Goal: Information Seeking & Learning: Find specific fact

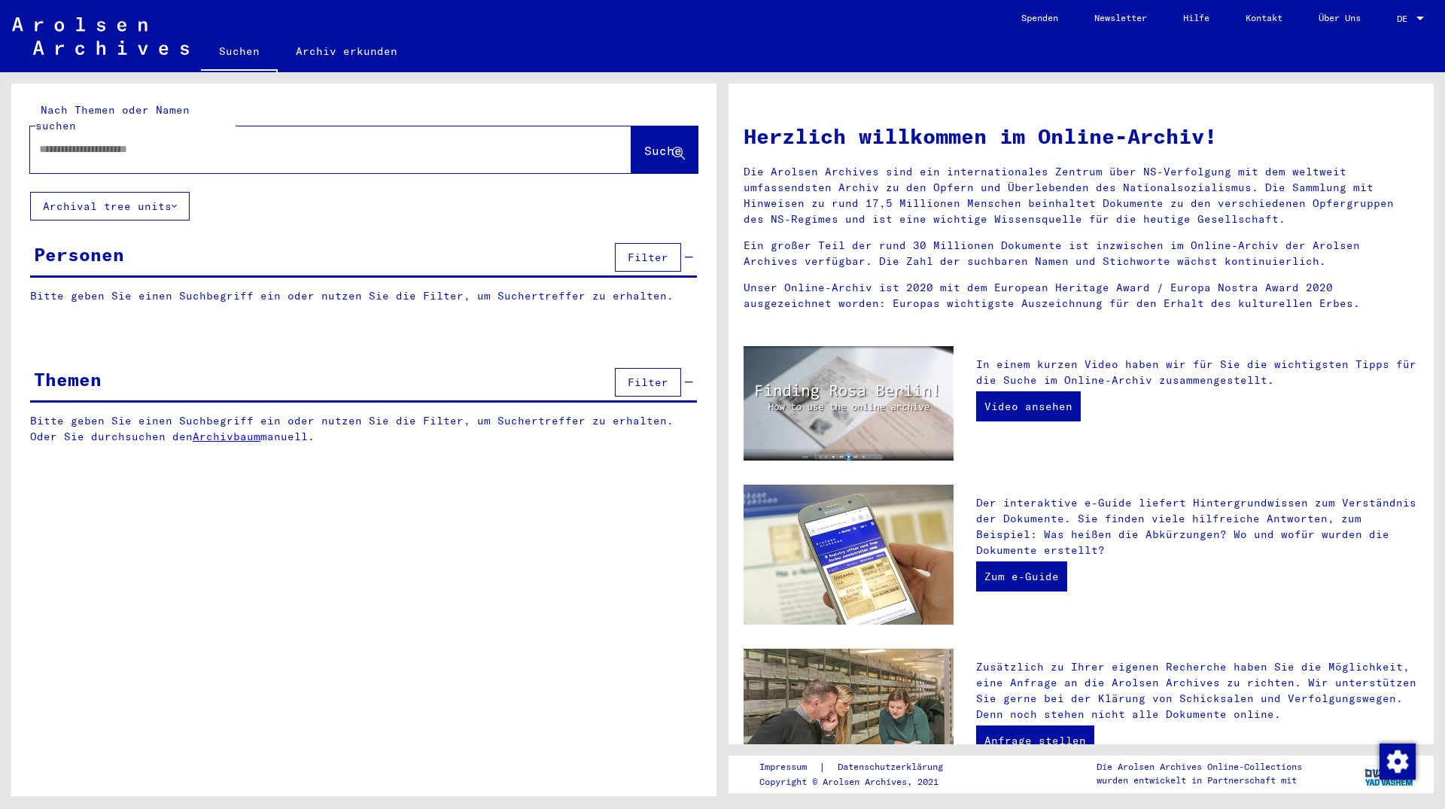
click at [246, 141] on input "text" at bounding box center [312, 149] width 547 height 16
click at [193, 141] on input "text" at bounding box center [312, 149] width 547 height 16
paste input "*********"
type input "*********"
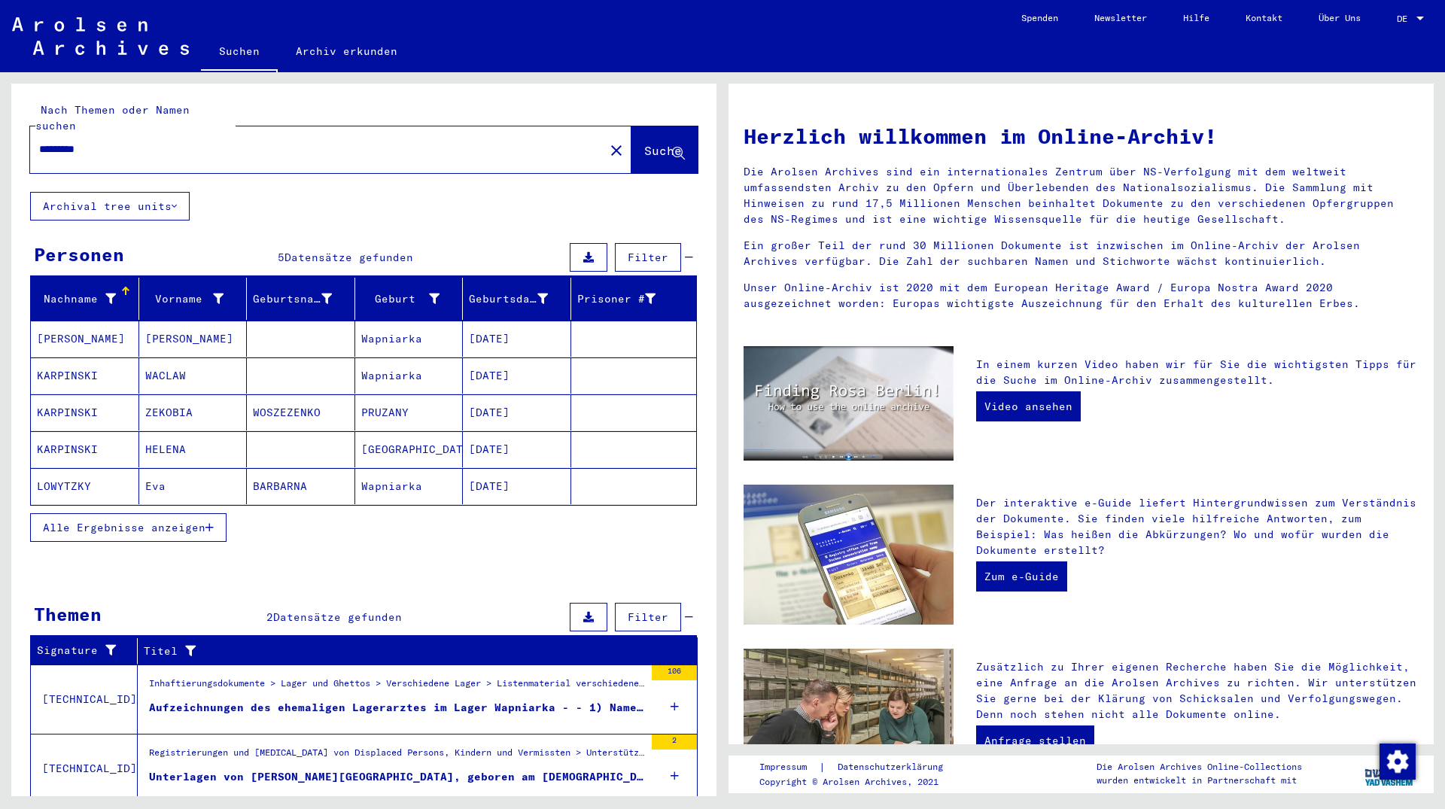
scroll to position [36, 0]
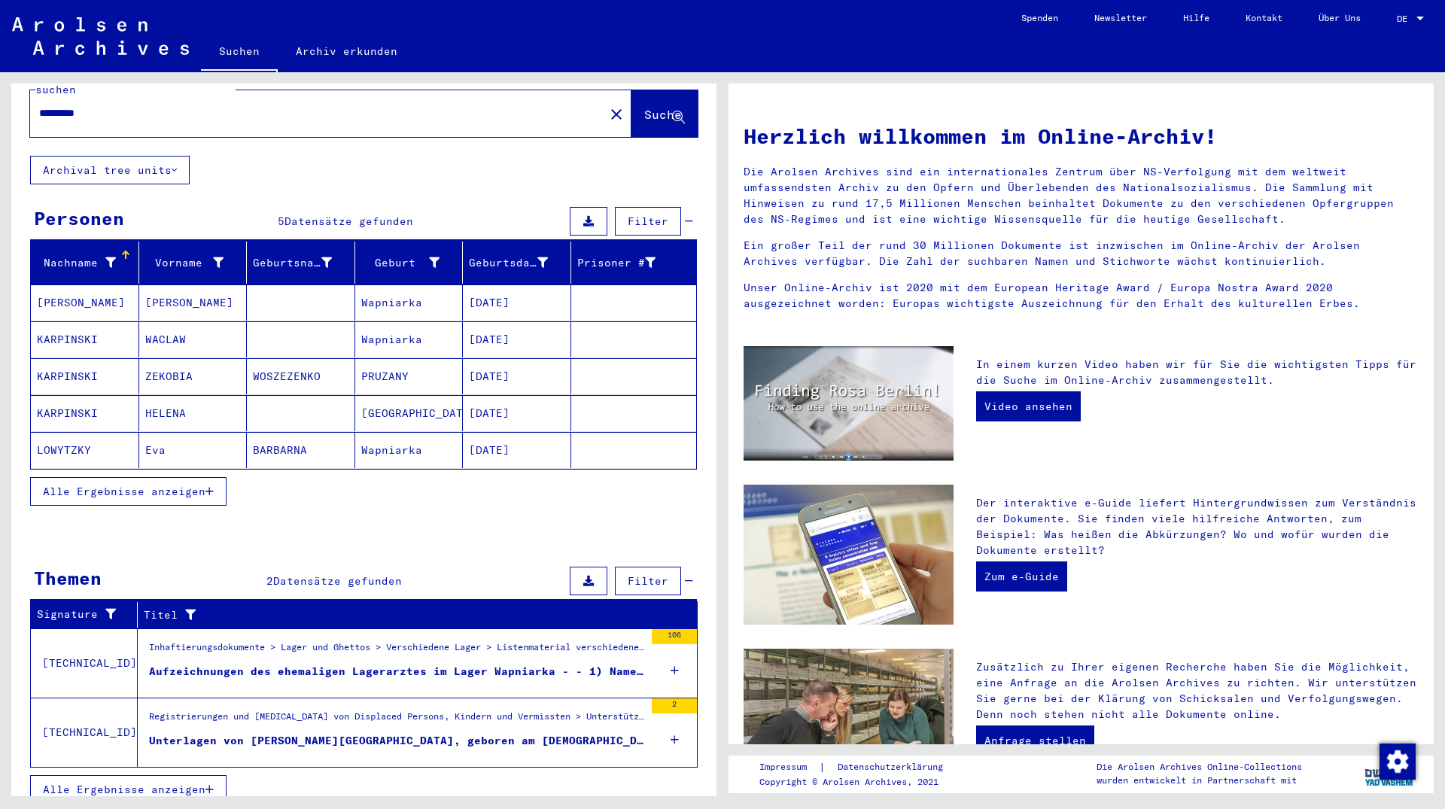
click at [287, 716] on figure "Registrierungen und [MEDICAL_DATA] von Displaced Persons, Kindern und Vermisste…" at bounding box center [396, 721] width 495 height 23
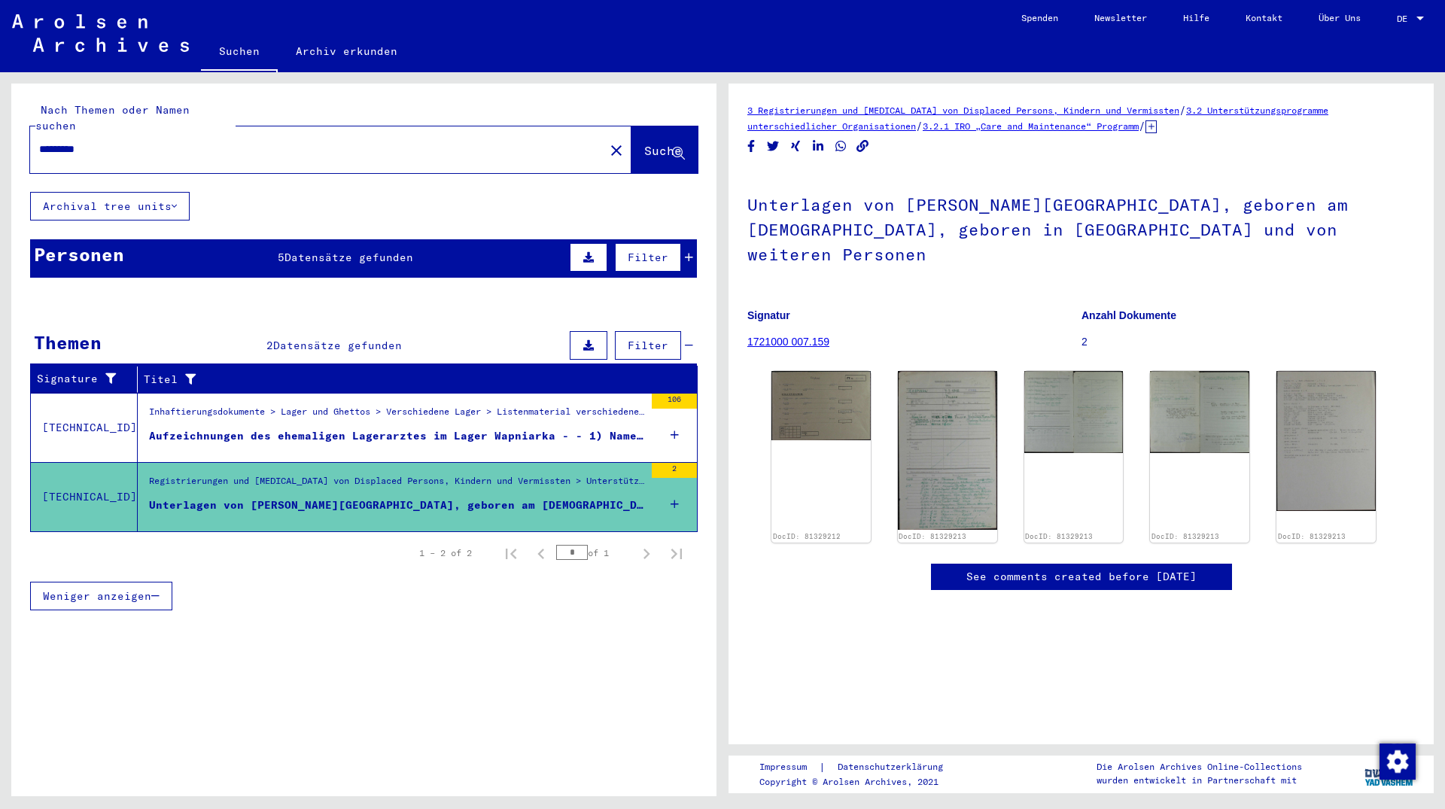
click at [370, 407] on div "Inhaftierungsdokumente > Lager und Ghettos > Verschiedene Lager > Listenmateria…" at bounding box center [396, 415] width 495 height 21
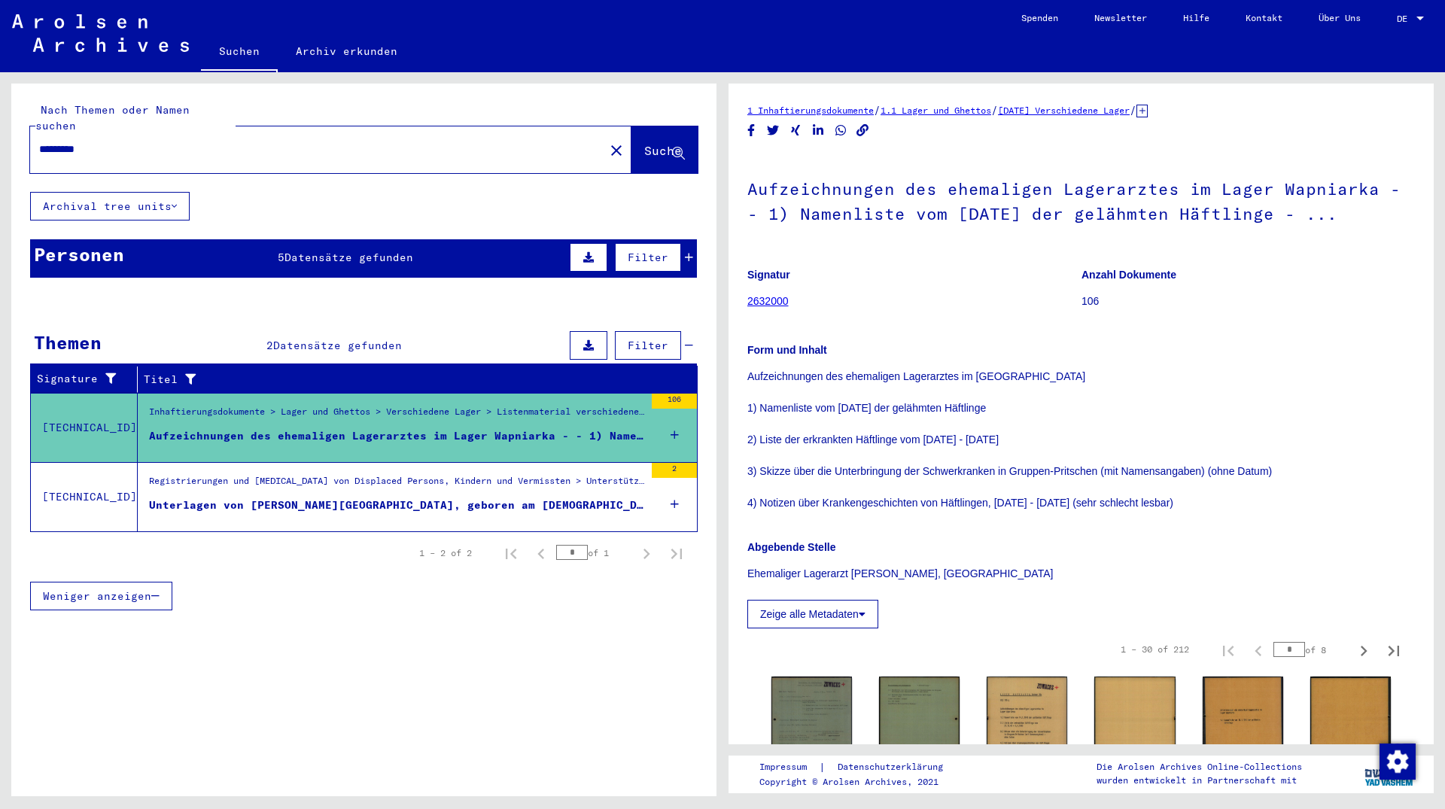
click at [679, 434] on mat-cell at bounding box center [634, 452] width 126 height 37
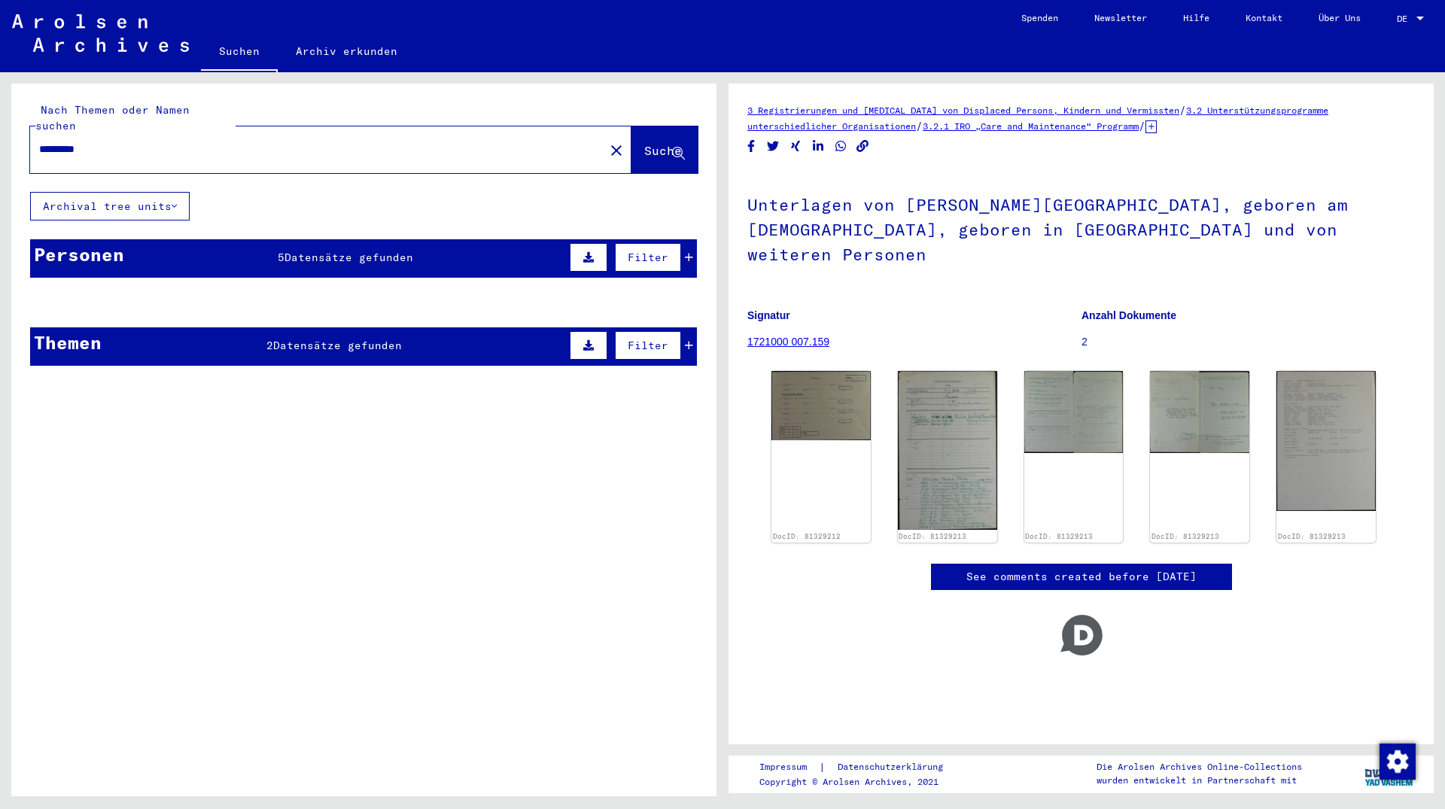
click at [309, 324] on mat-cell at bounding box center [301, 339] width 108 height 37
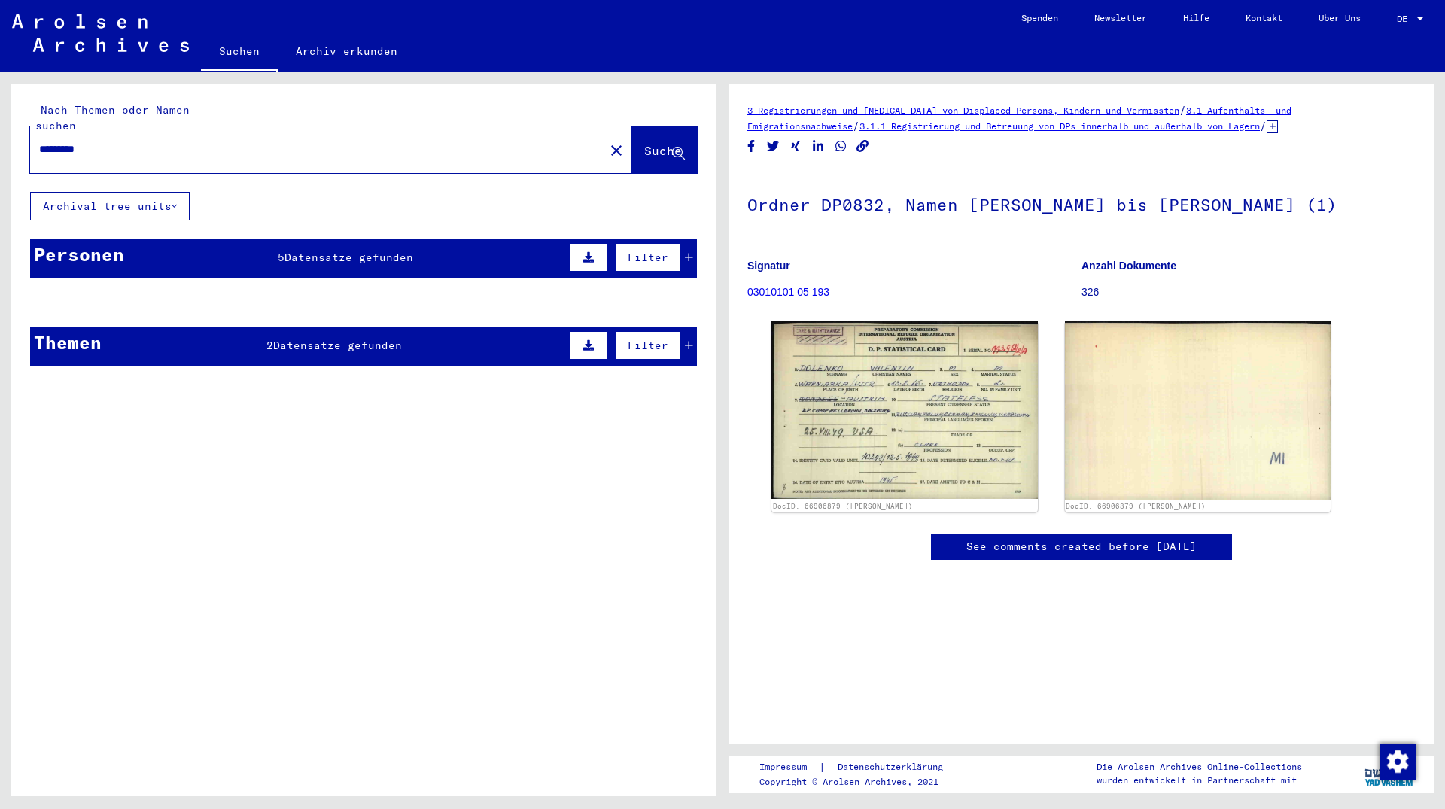
click at [190, 327] on mat-cell "[PERSON_NAME]" at bounding box center [193, 339] width 108 height 37
click at [388, 326] on mat-cell "Wapniarka" at bounding box center [409, 339] width 108 height 37
click at [692, 328] on mat-cell at bounding box center [634, 339] width 126 height 37
click at [689, 332] on mat-cell at bounding box center [634, 339] width 126 height 37
click at [297, 334] on mat-cell at bounding box center [301, 339] width 108 height 37
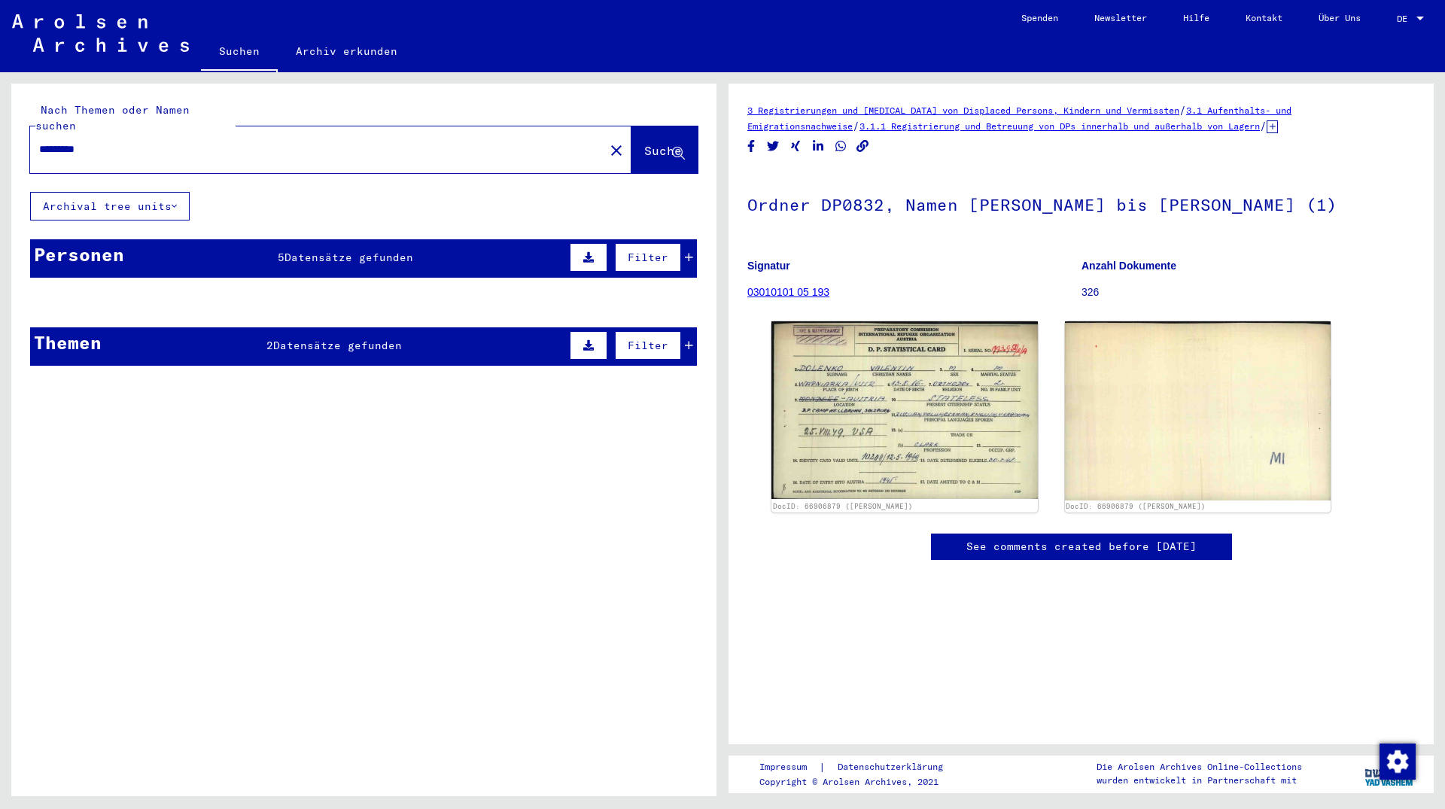
click at [276, 244] on div "Personen 5 Datensätze gefunden Filter" at bounding box center [363, 258] width 667 height 38
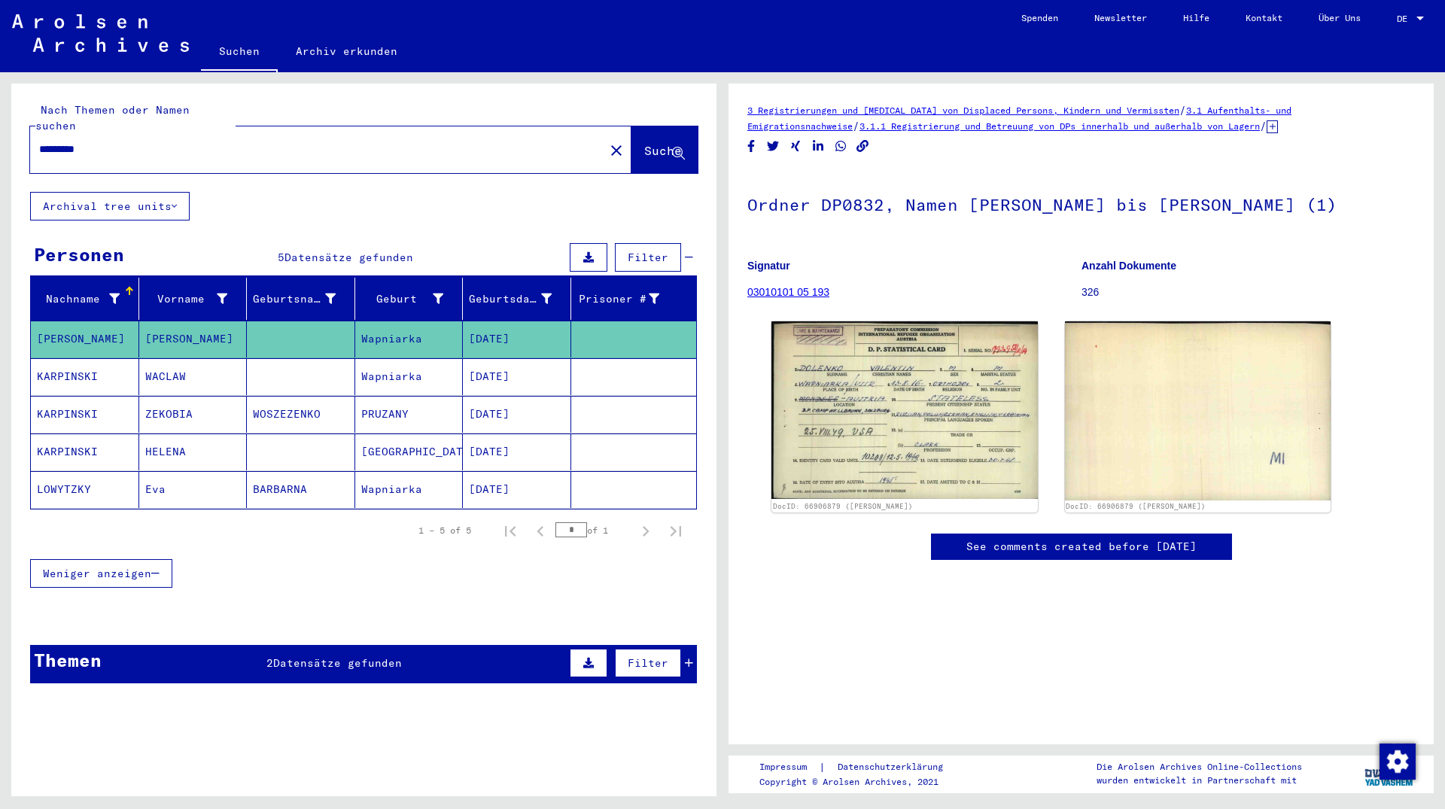
click at [276, 656] on span "Datensätze gefunden" at bounding box center [337, 663] width 129 height 14
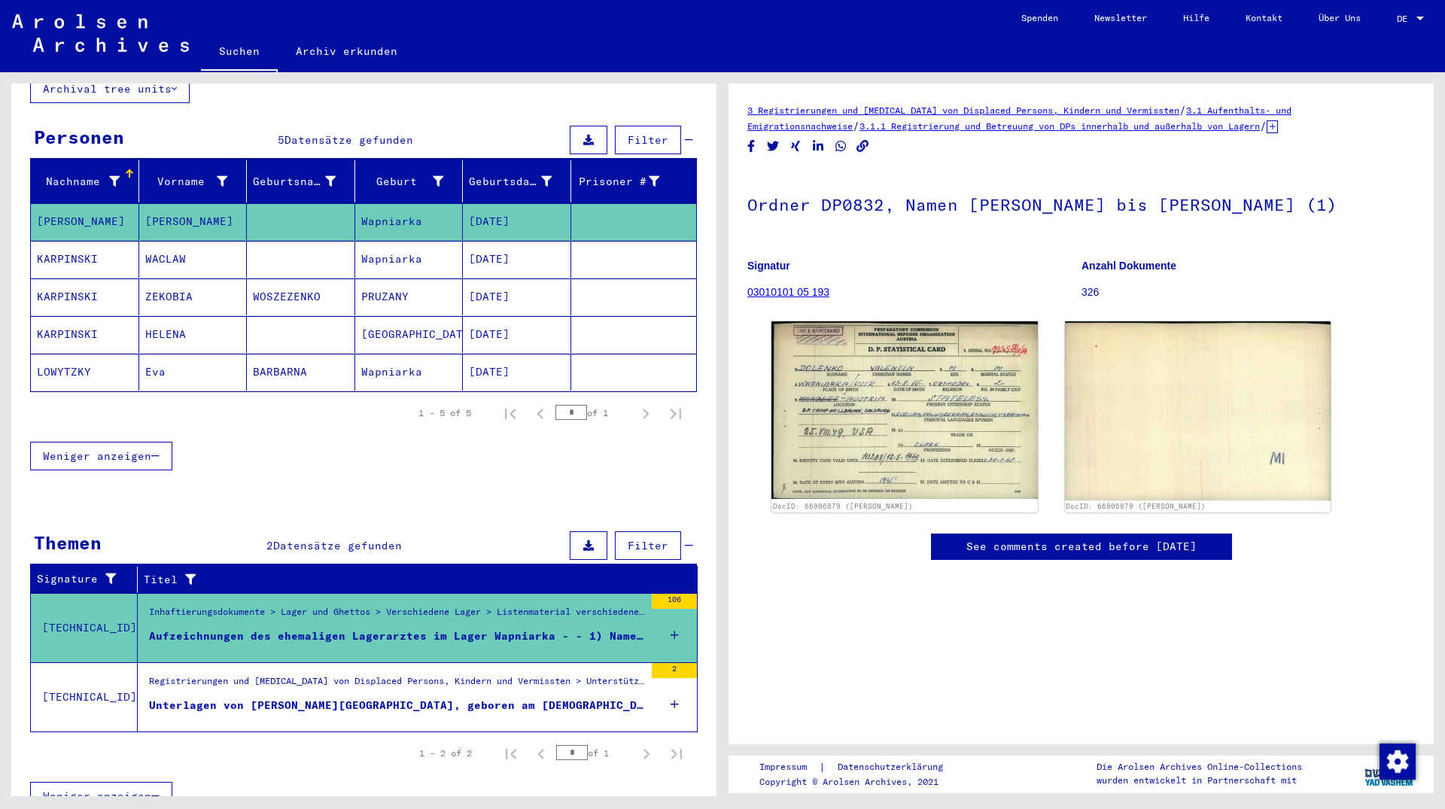
scroll to position [124, 0]
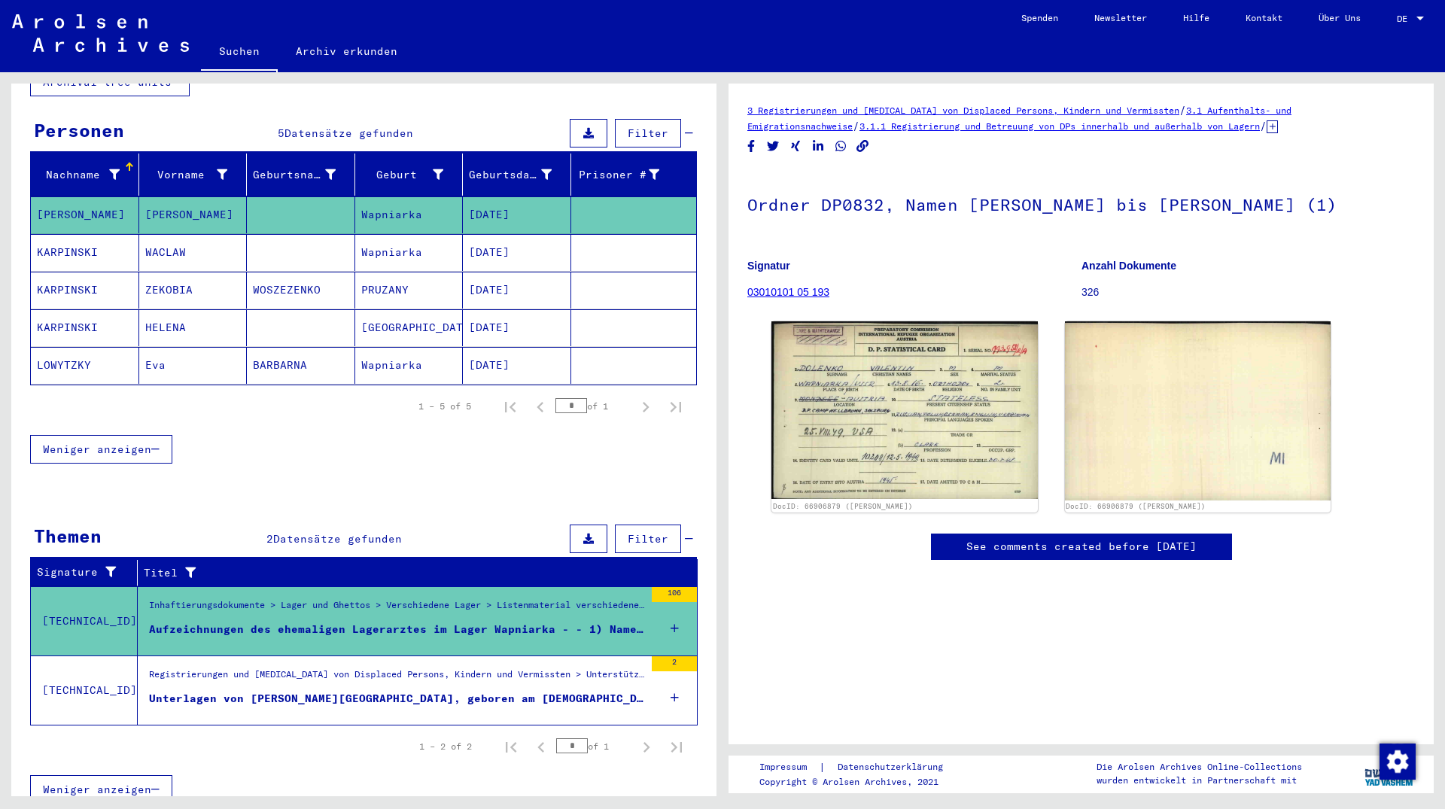
click at [221, 601] on div "Inhaftierungsdokumente > Lager und Ghettos > Verschiedene Lager > Listenmateria…" at bounding box center [396, 608] width 495 height 21
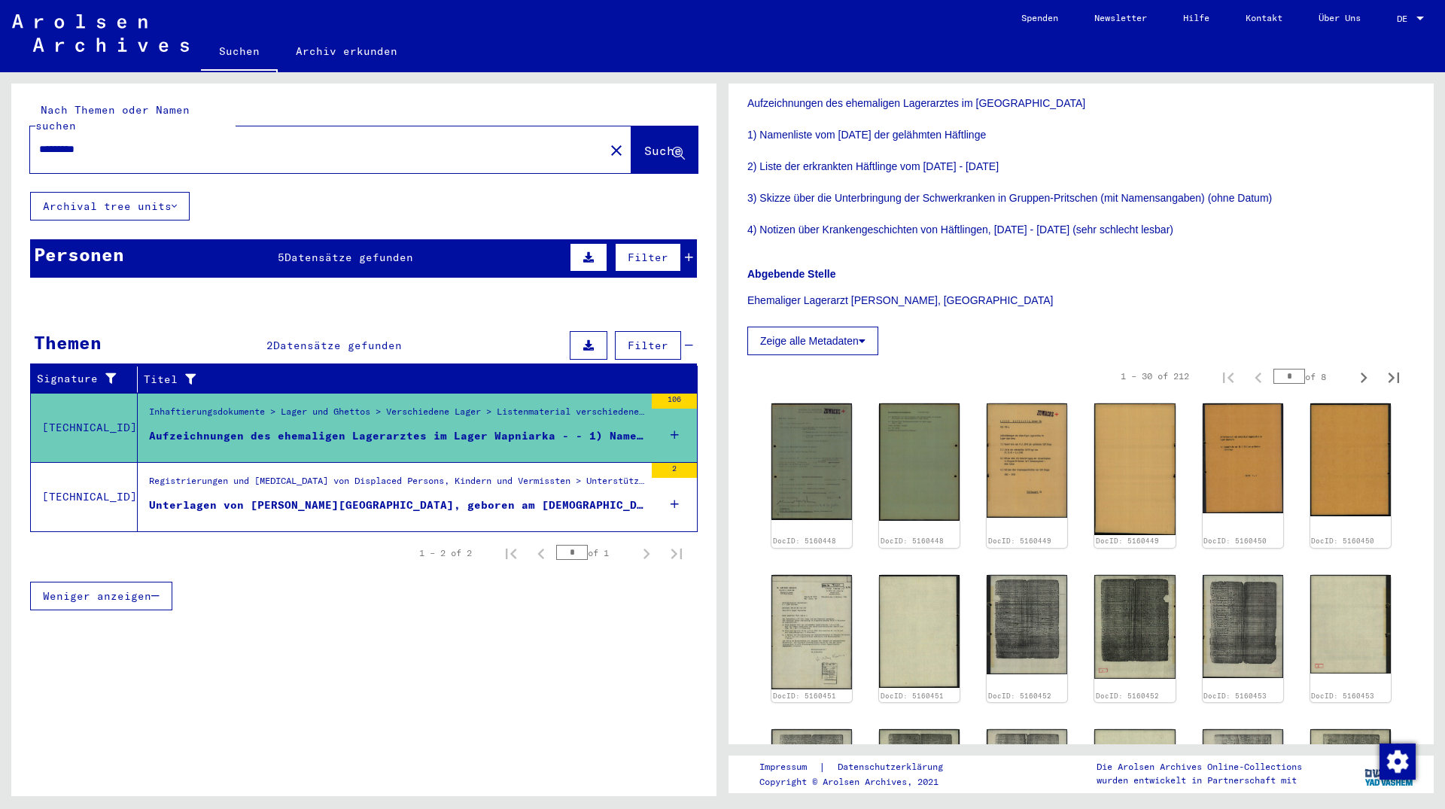
scroll to position [244, 0]
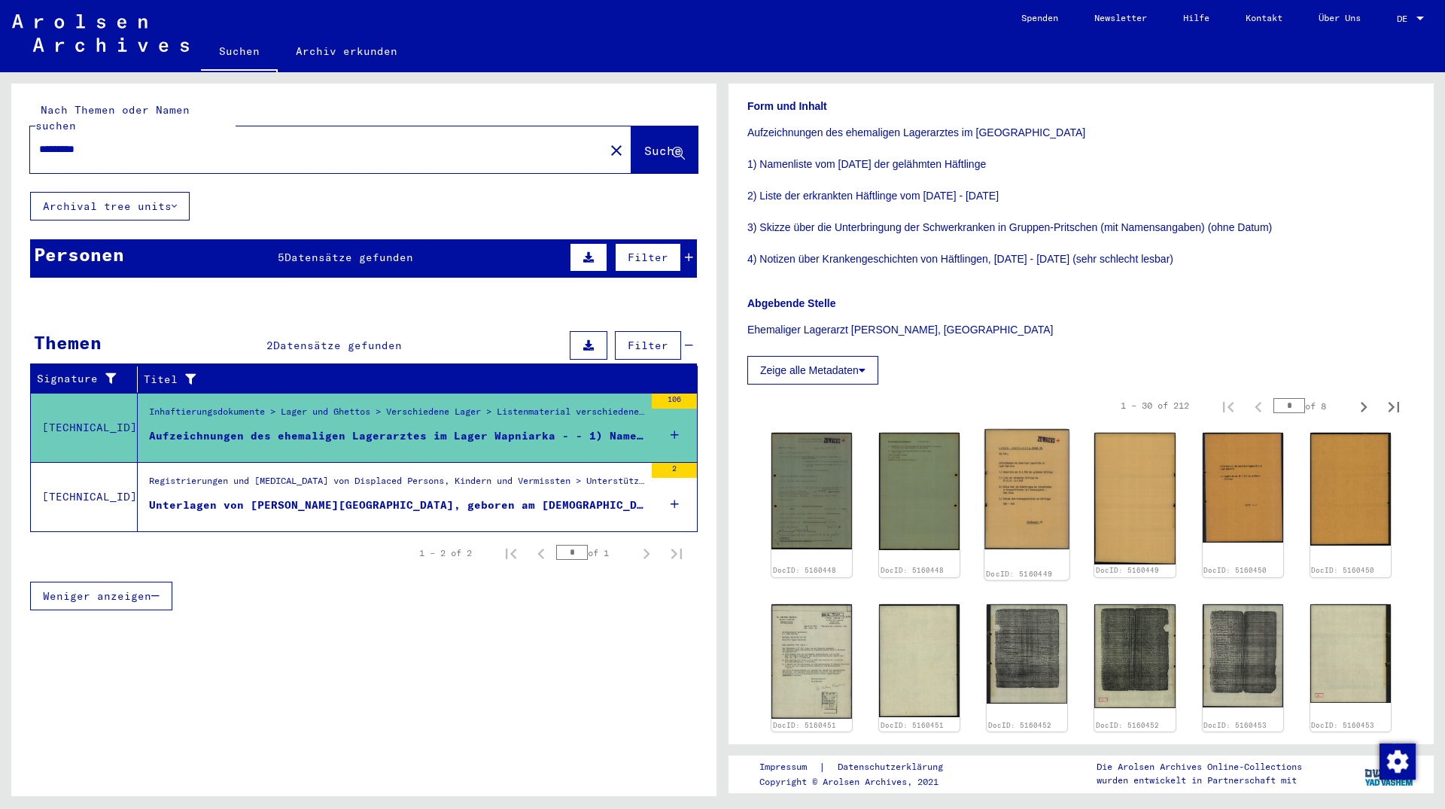
click at [1026, 485] on img at bounding box center [1027, 489] width 85 height 120
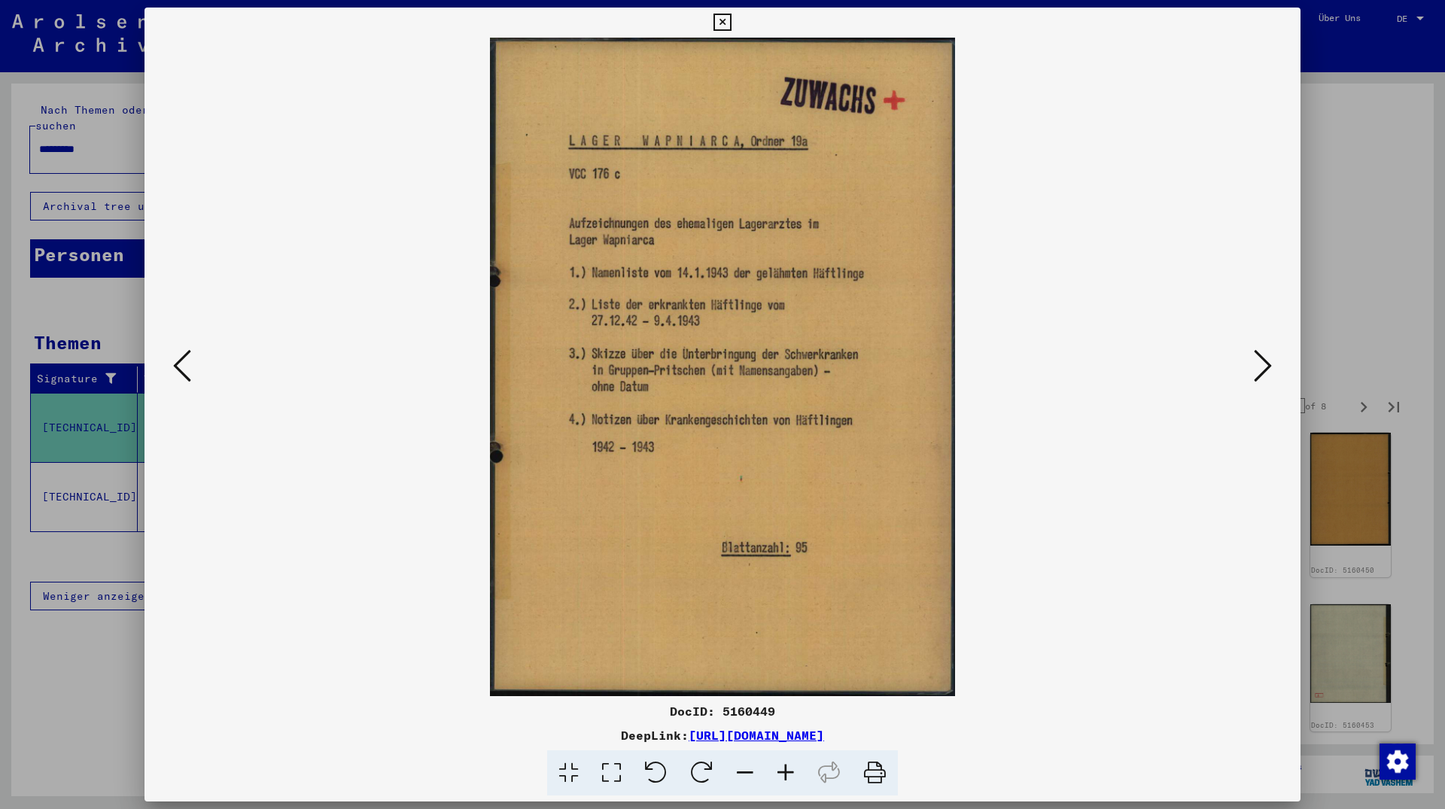
click at [1265, 352] on icon at bounding box center [1263, 366] width 18 height 36
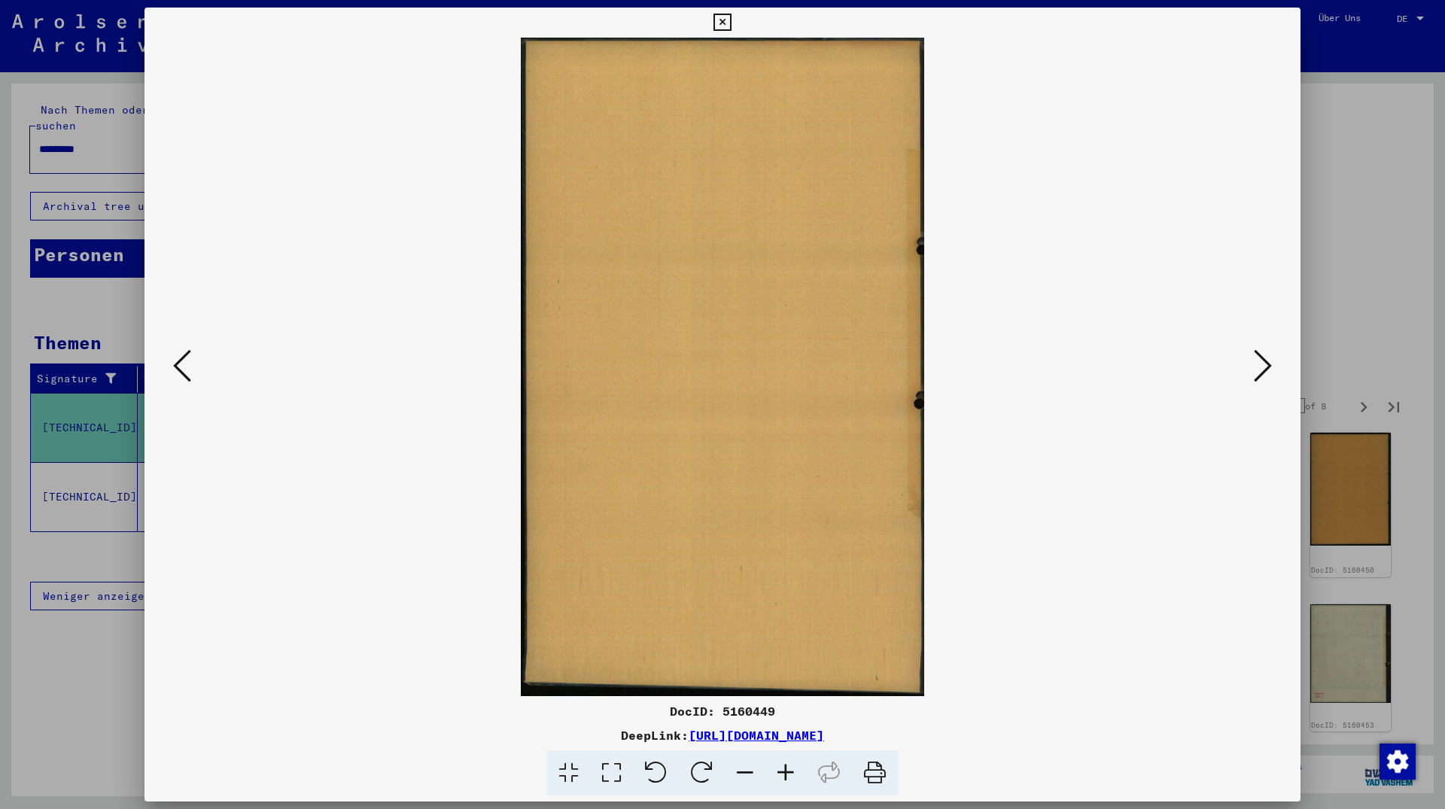
click at [1265, 351] on icon at bounding box center [1263, 366] width 18 height 36
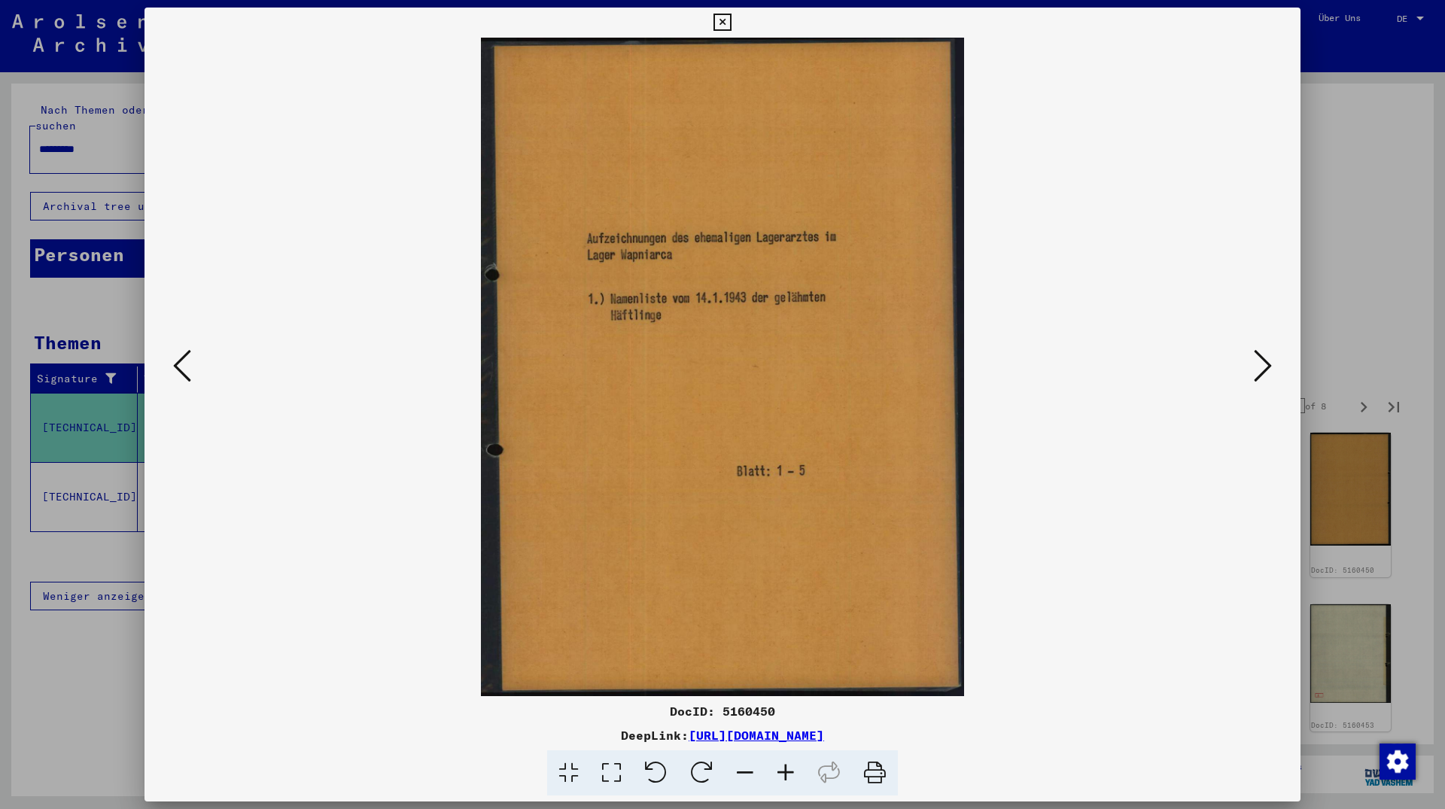
click at [1265, 351] on icon at bounding box center [1263, 366] width 18 height 36
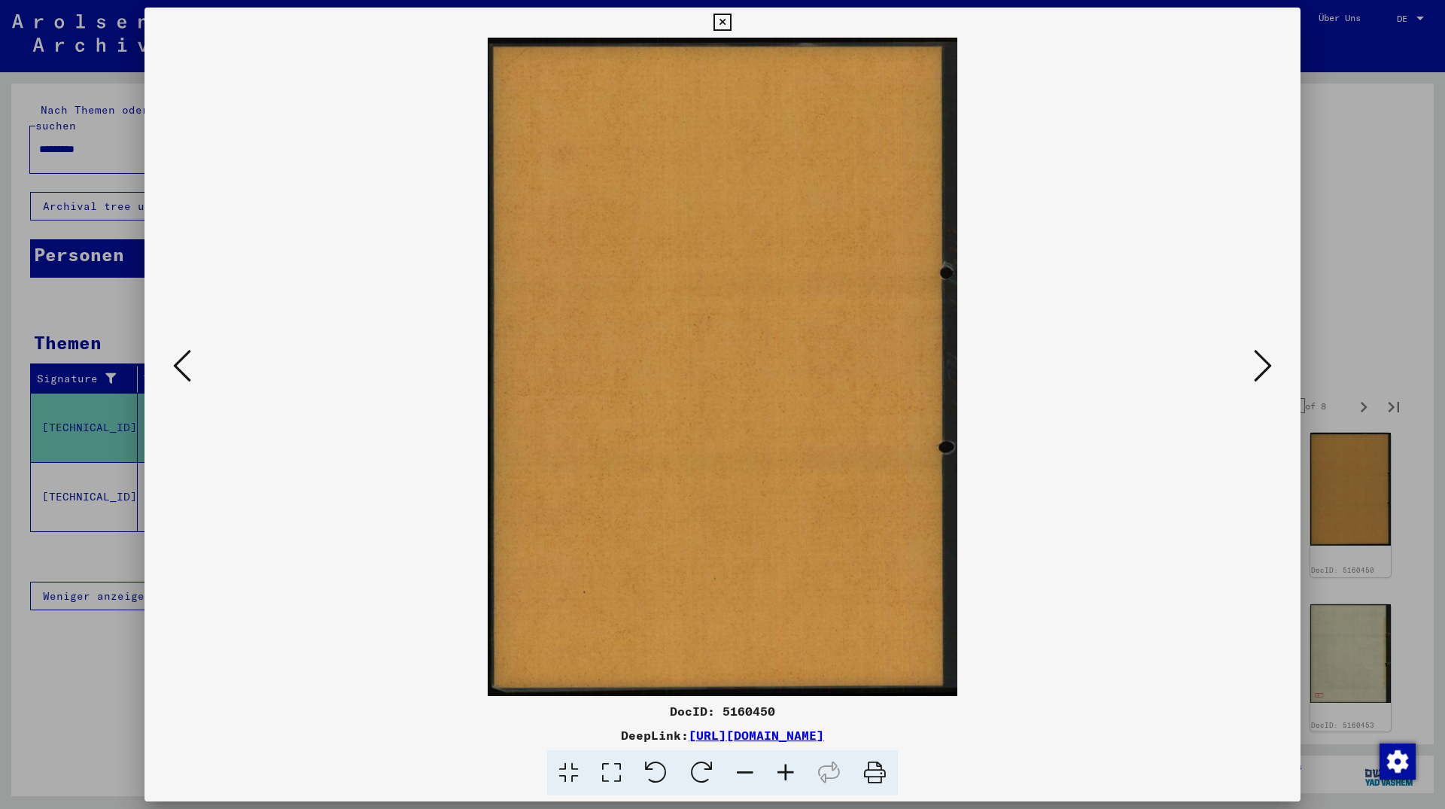
click at [1265, 351] on icon at bounding box center [1263, 366] width 18 height 36
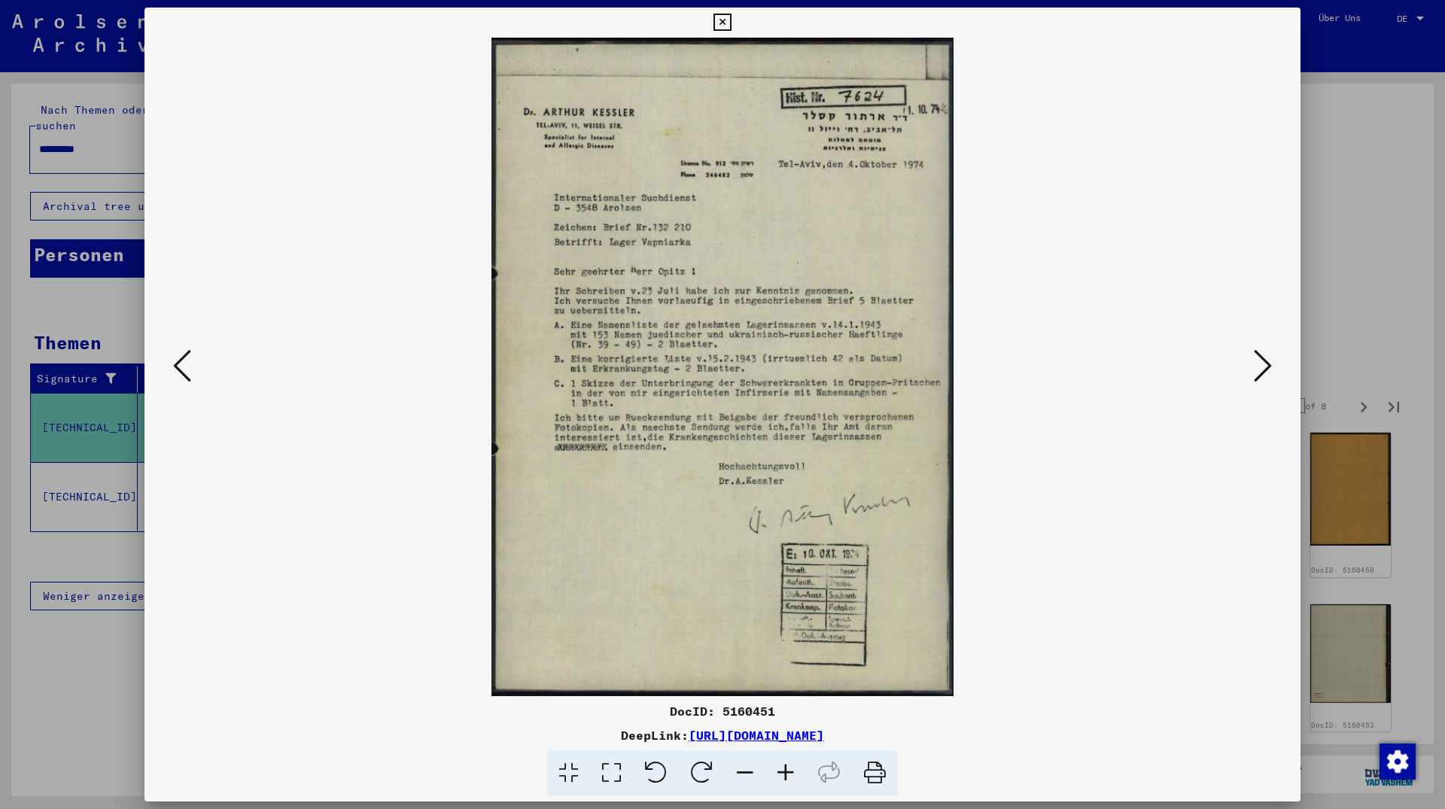
click at [731, 26] on icon at bounding box center [721, 23] width 17 height 18
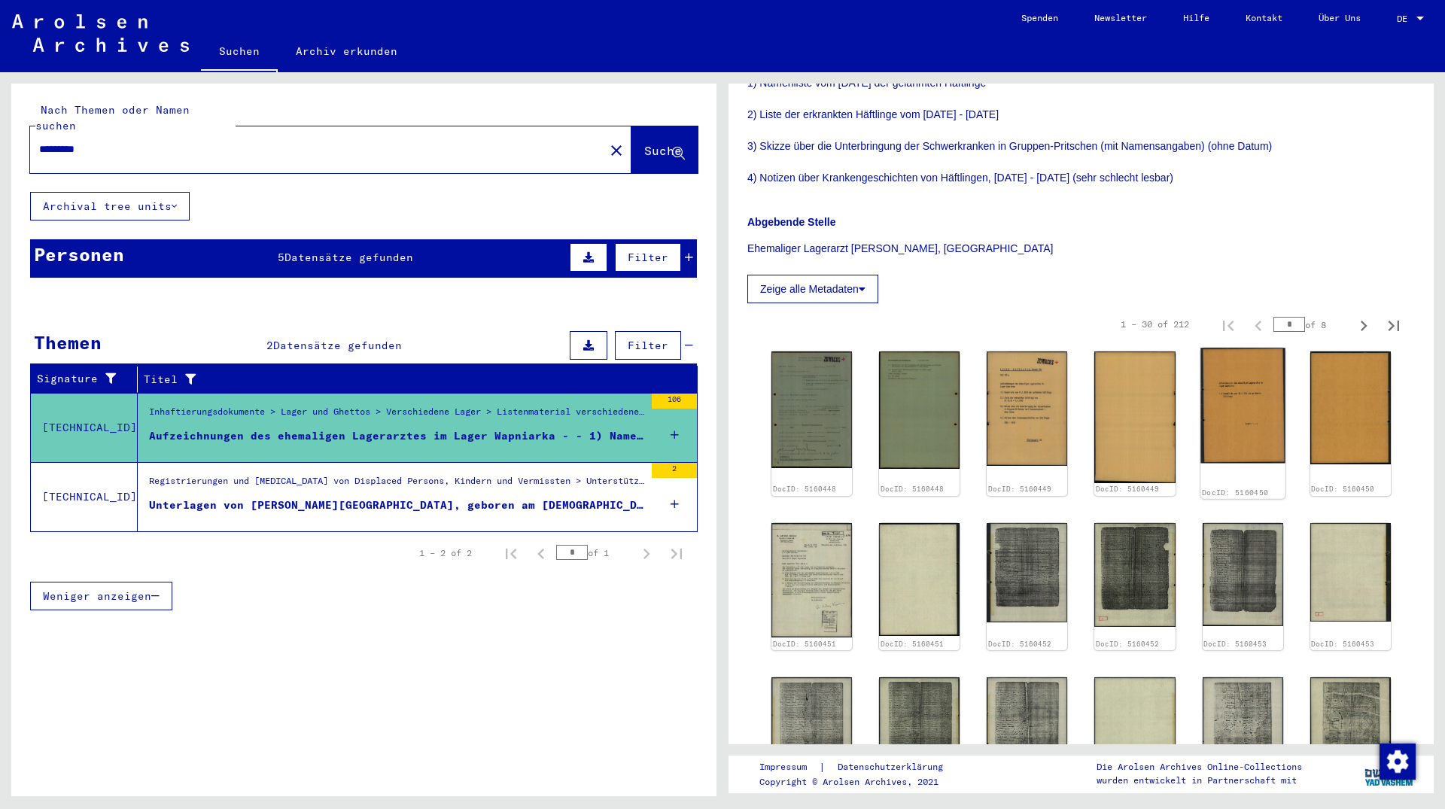
scroll to position [569, 0]
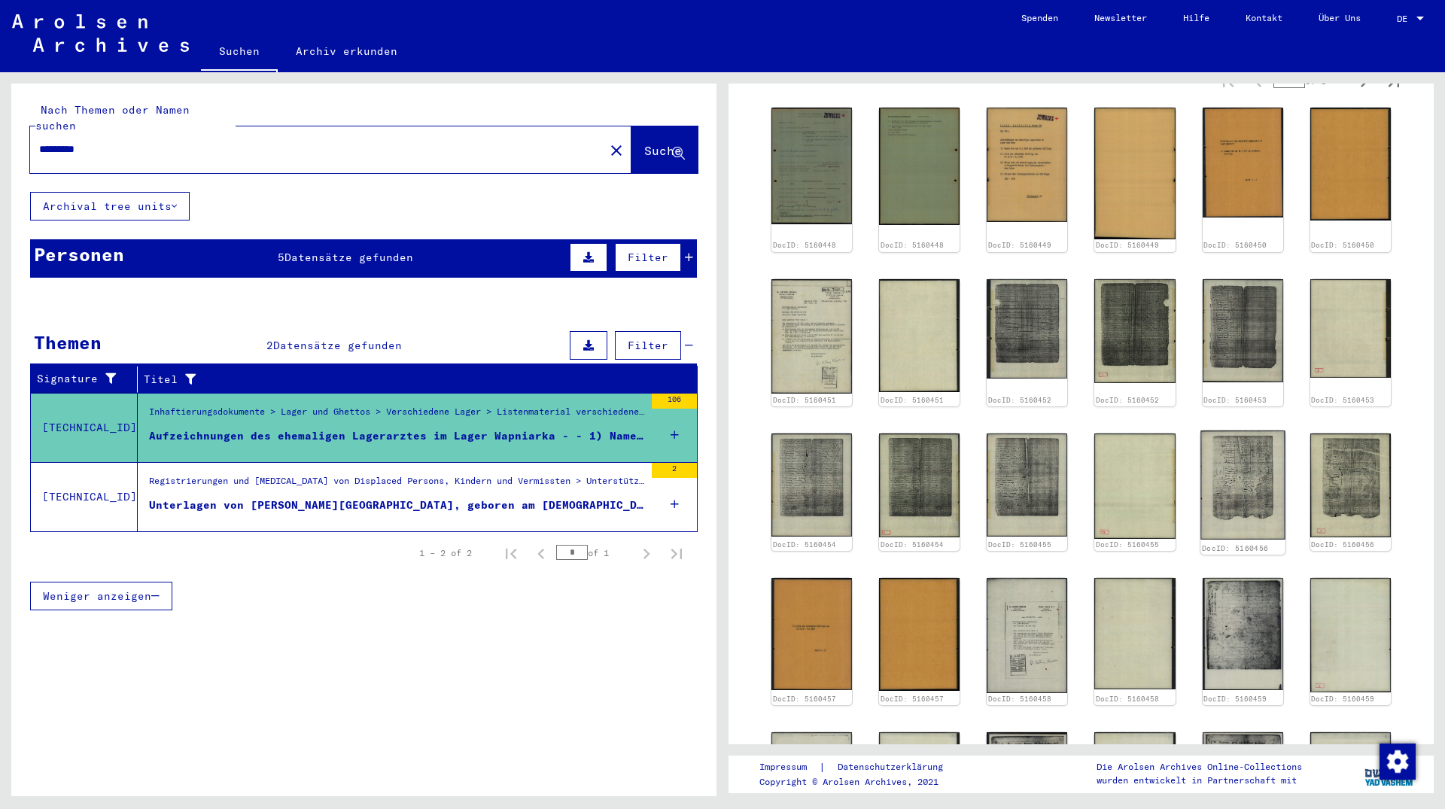
click at [1217, 467] on img at bounding box center [1242, 484] width 85 height 108
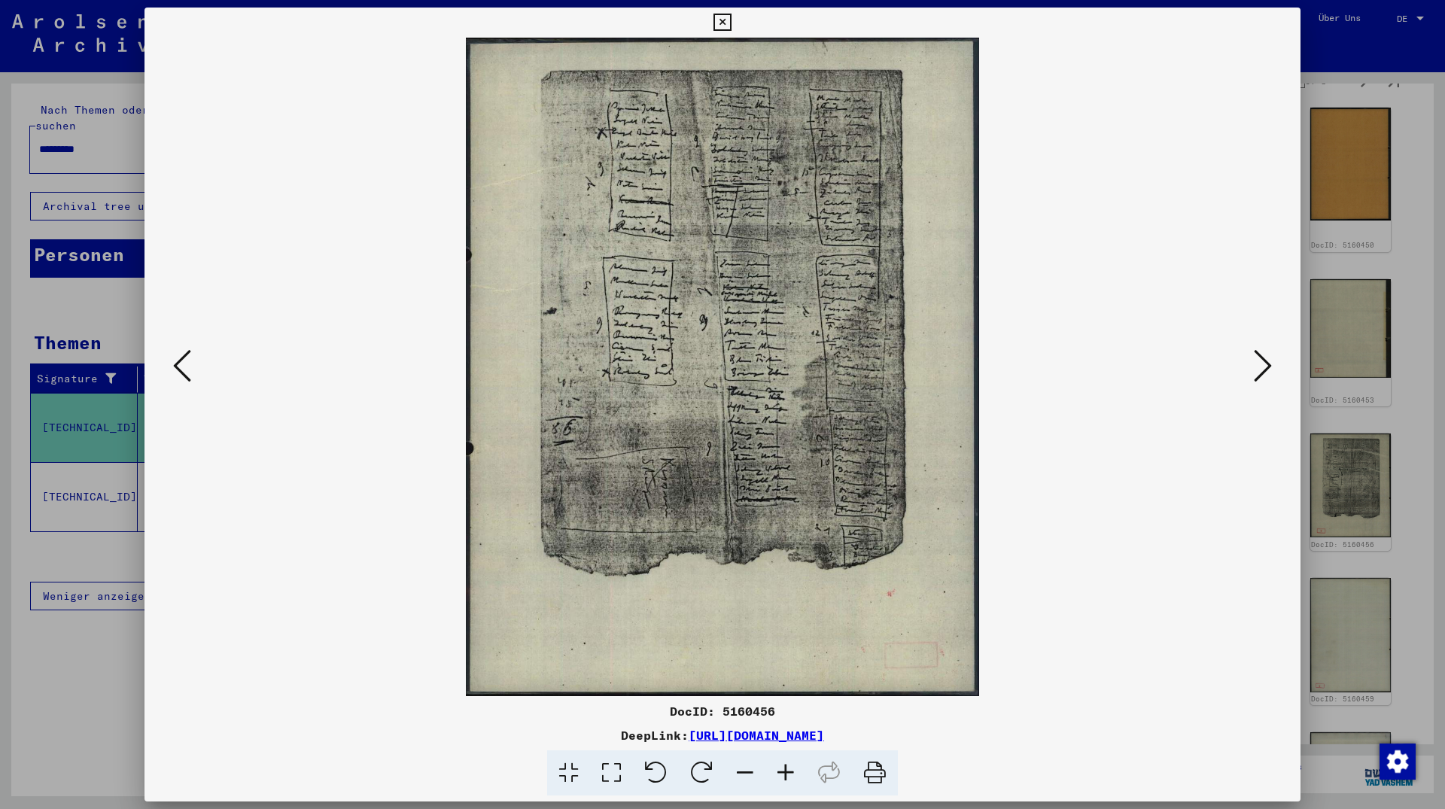
click at [731, 25] on icon at bounding box center [721, 23] width 17 height 18
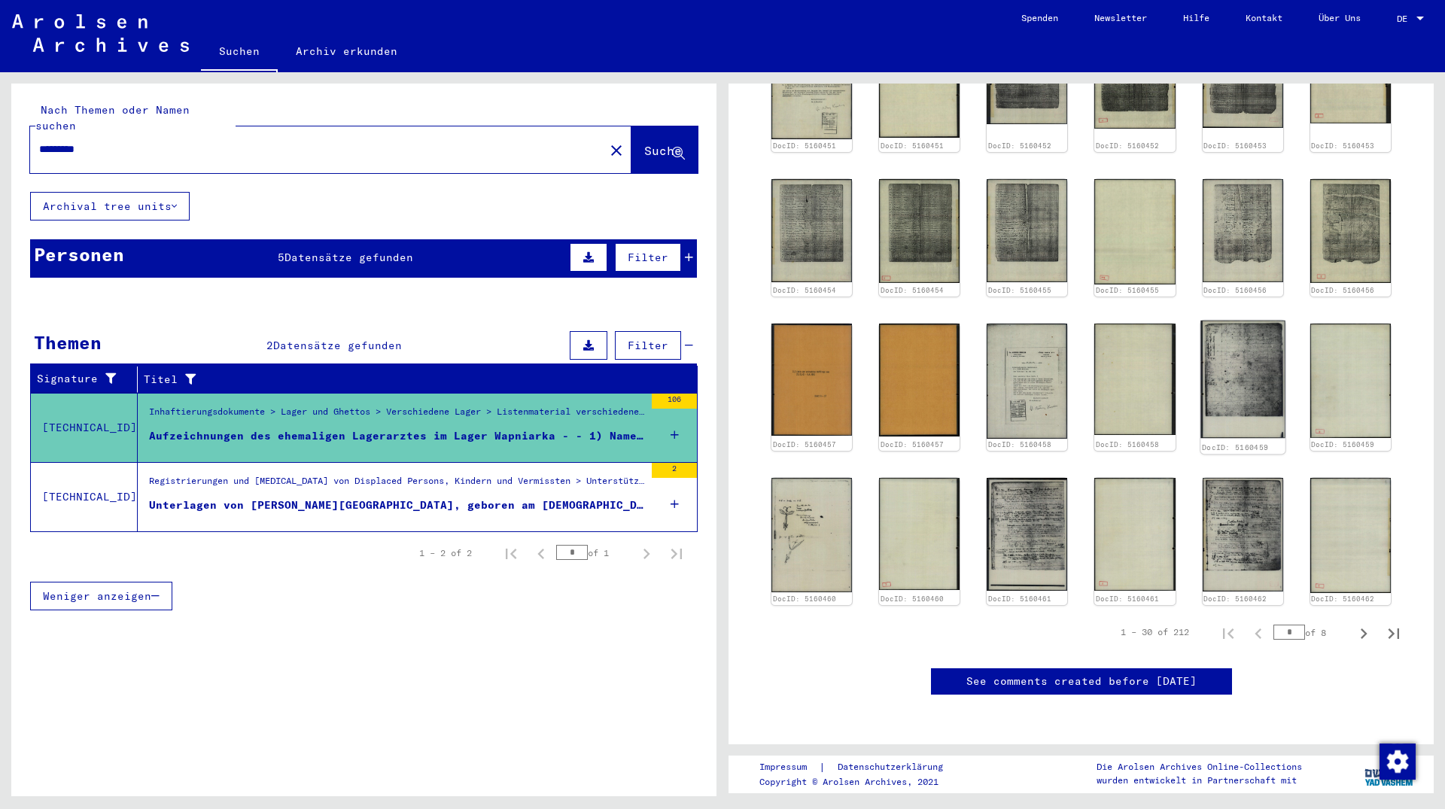
scroll to position [894, 0]
click at [1353, 623] on icon "Next page" at bounding box center [1363, 633] width 21 height 21
type input "*"
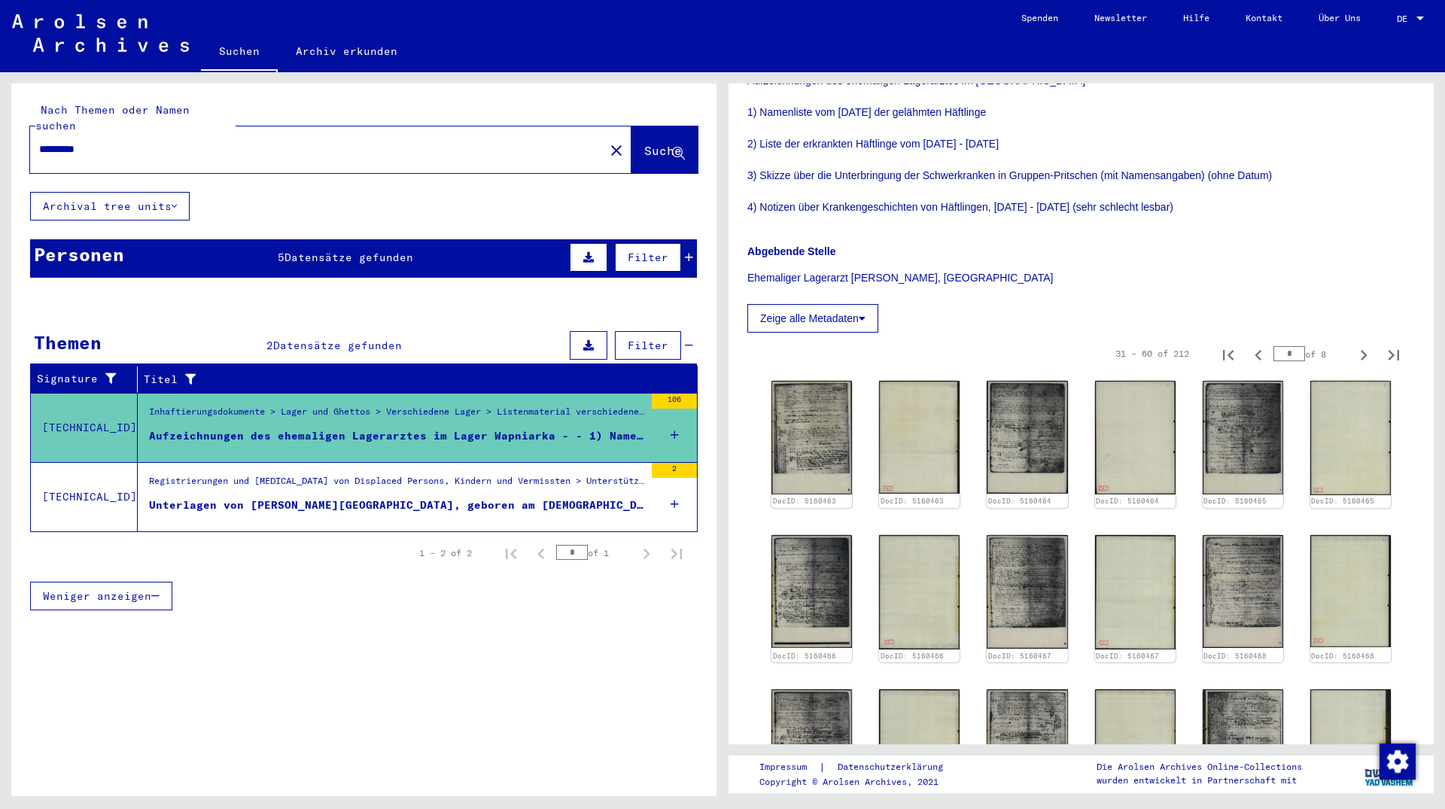
scroll to position [268, 0]
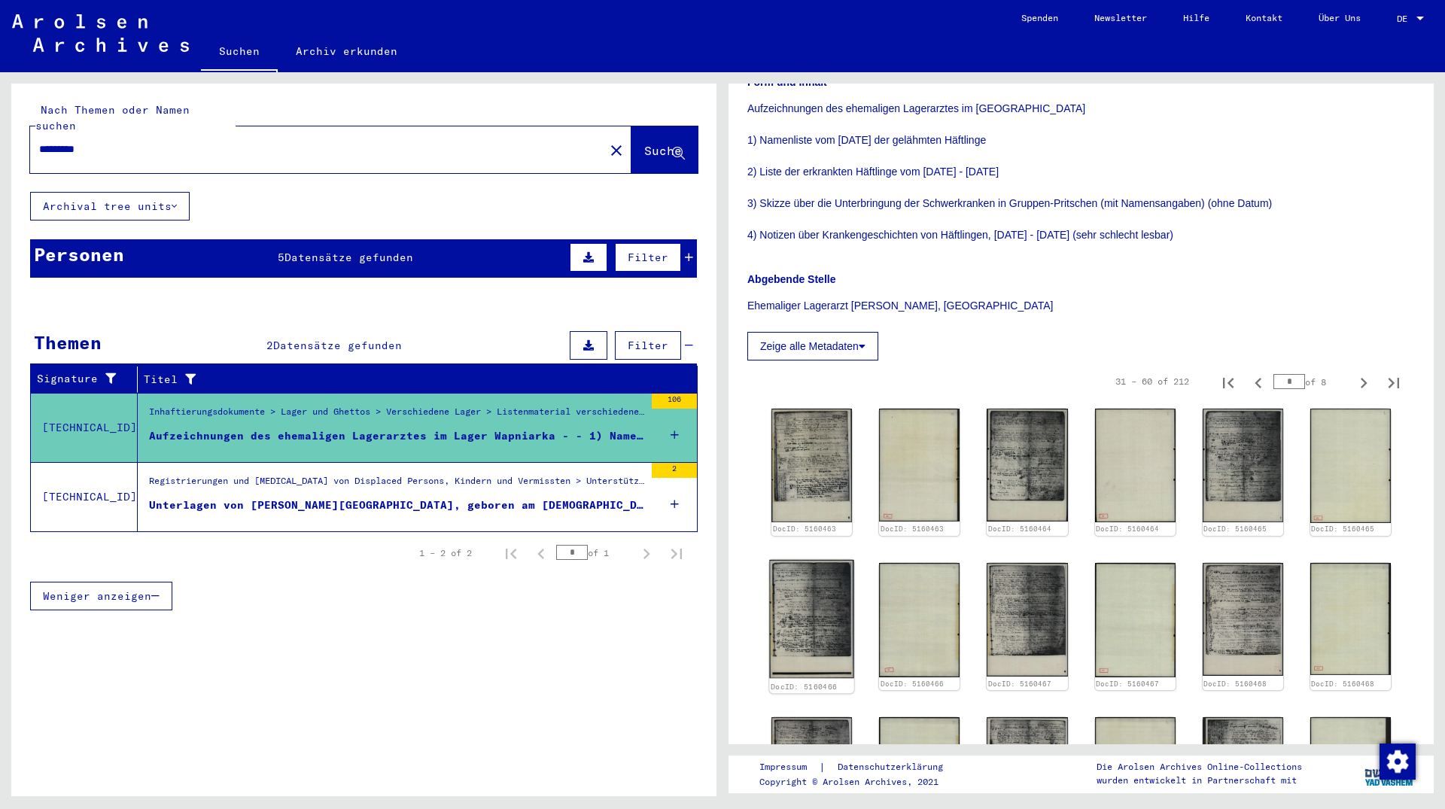
click at [799, 583] on img at bounding box center [811, 618] width 85 height 119
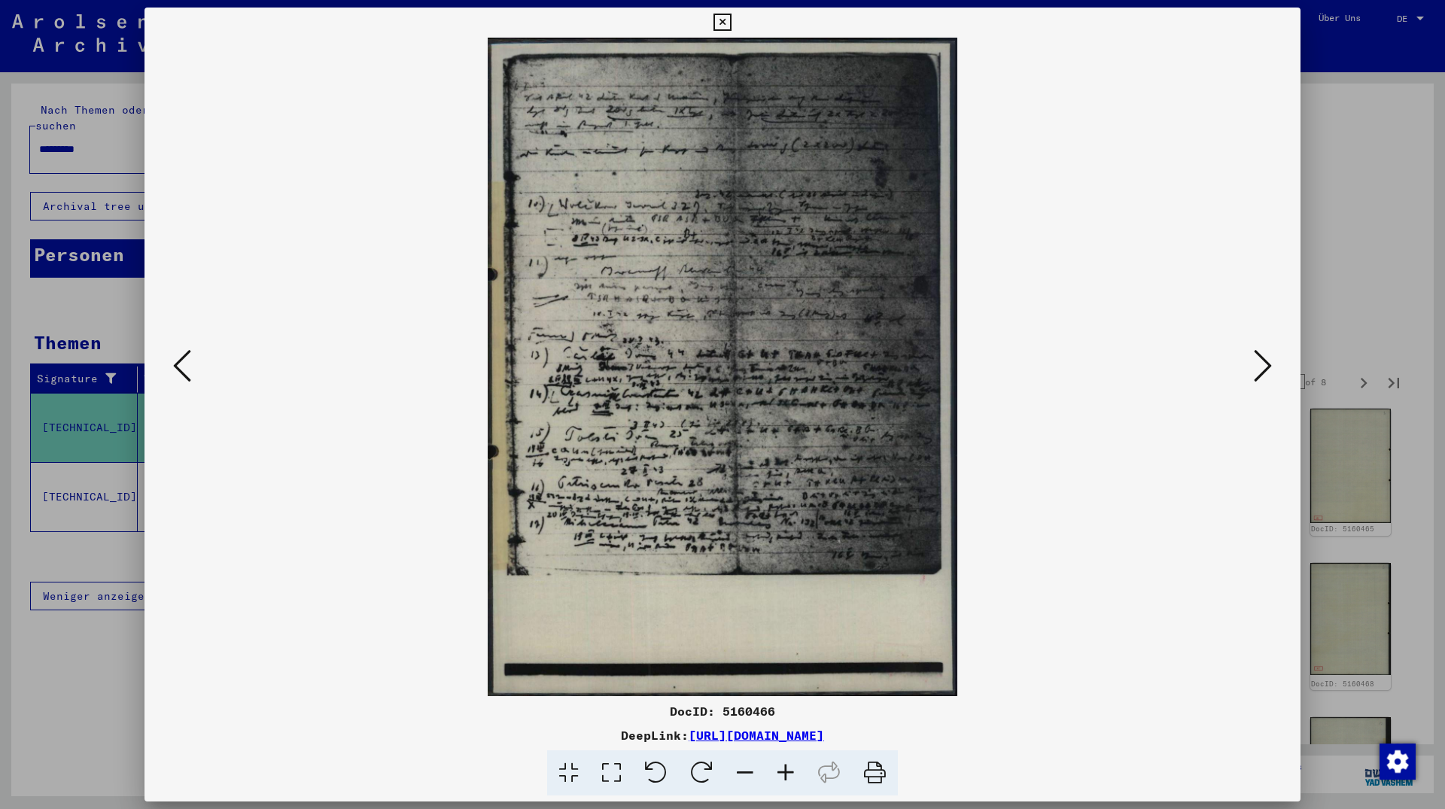
click at [731, 26] on icon at bounding box center [721, 23] width 17 height 18
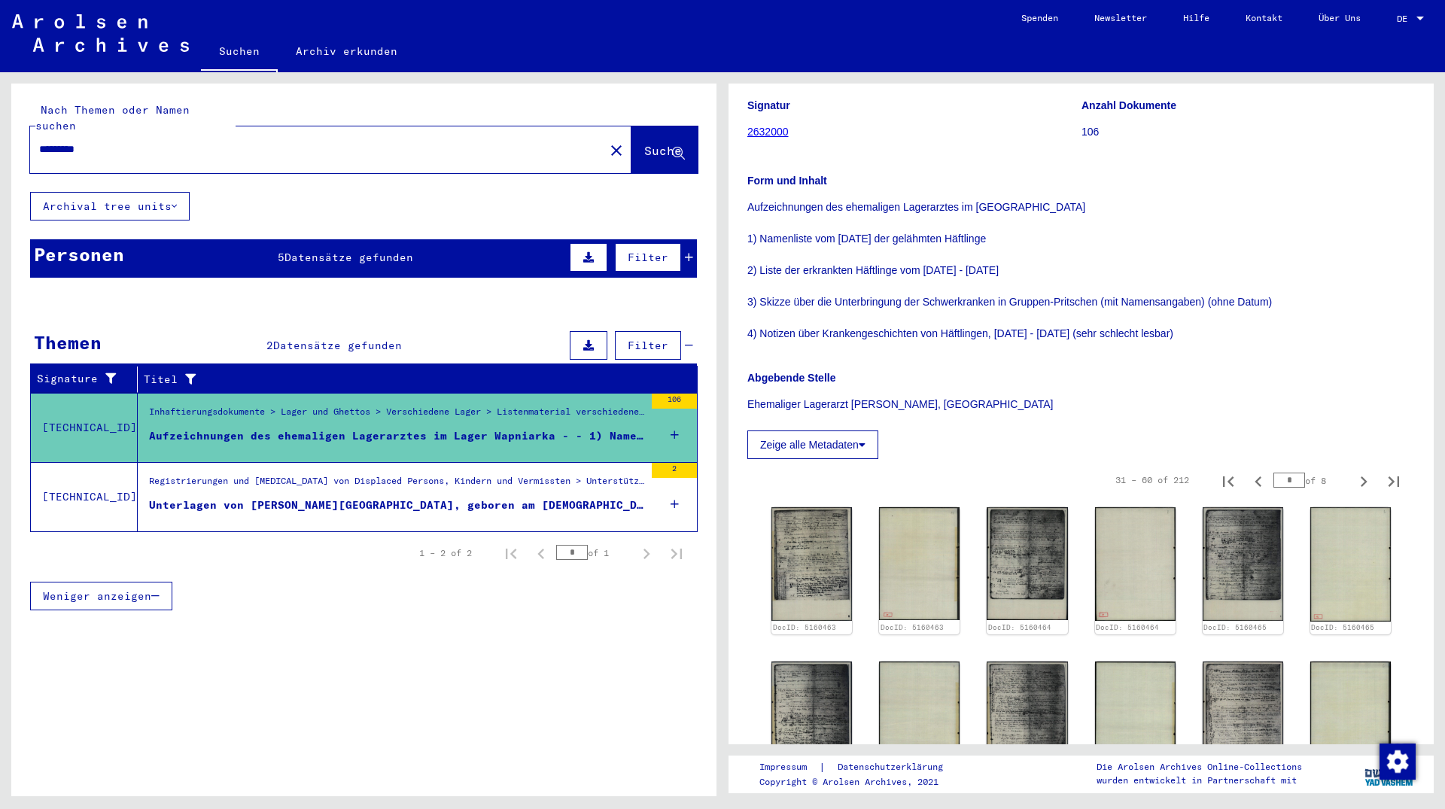
scroll to position [0, 0]
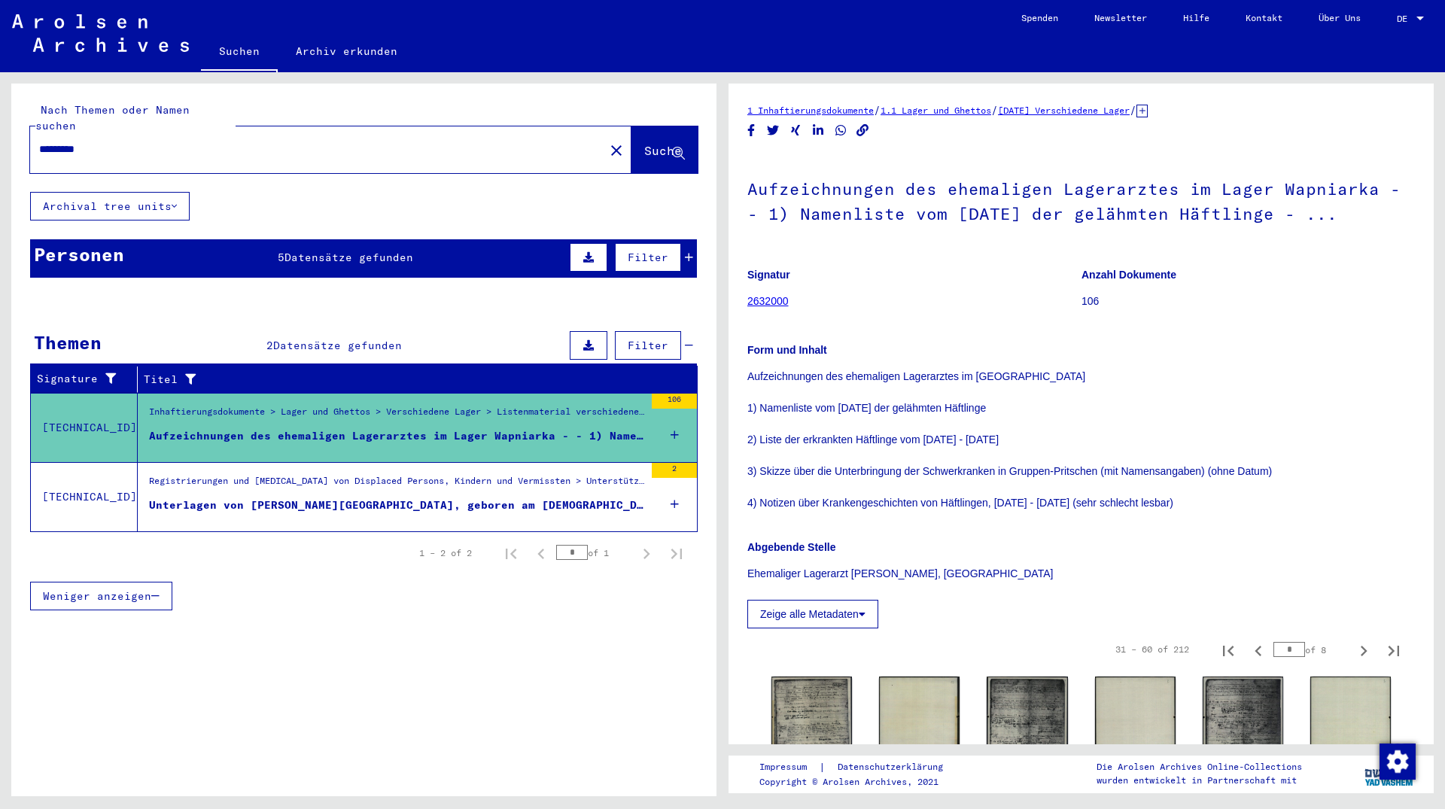
click at [817, 610] on button "Zeige alle Metadaten" at bounding box center [812, 614] width 131 height 29
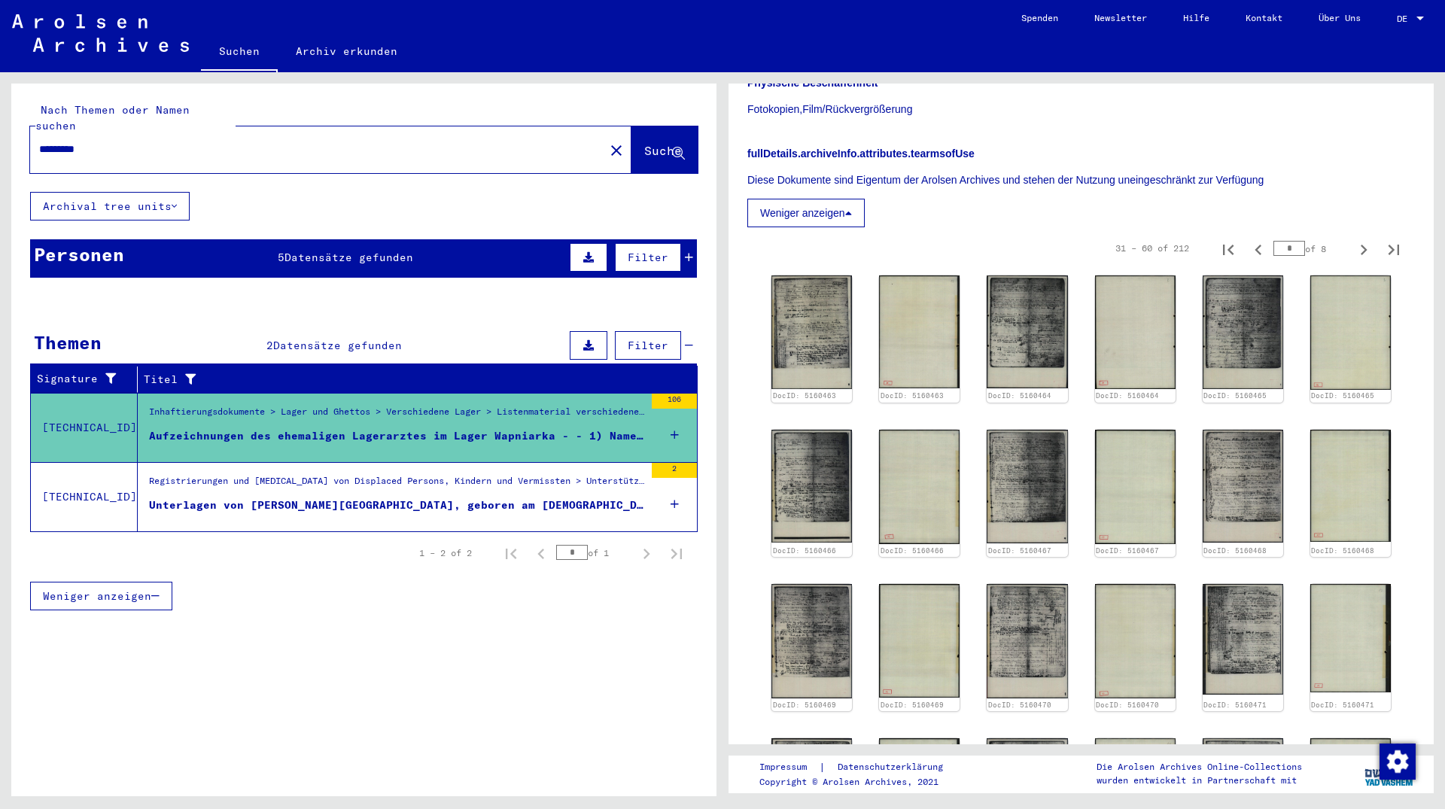
scroll to position [1057, 0]
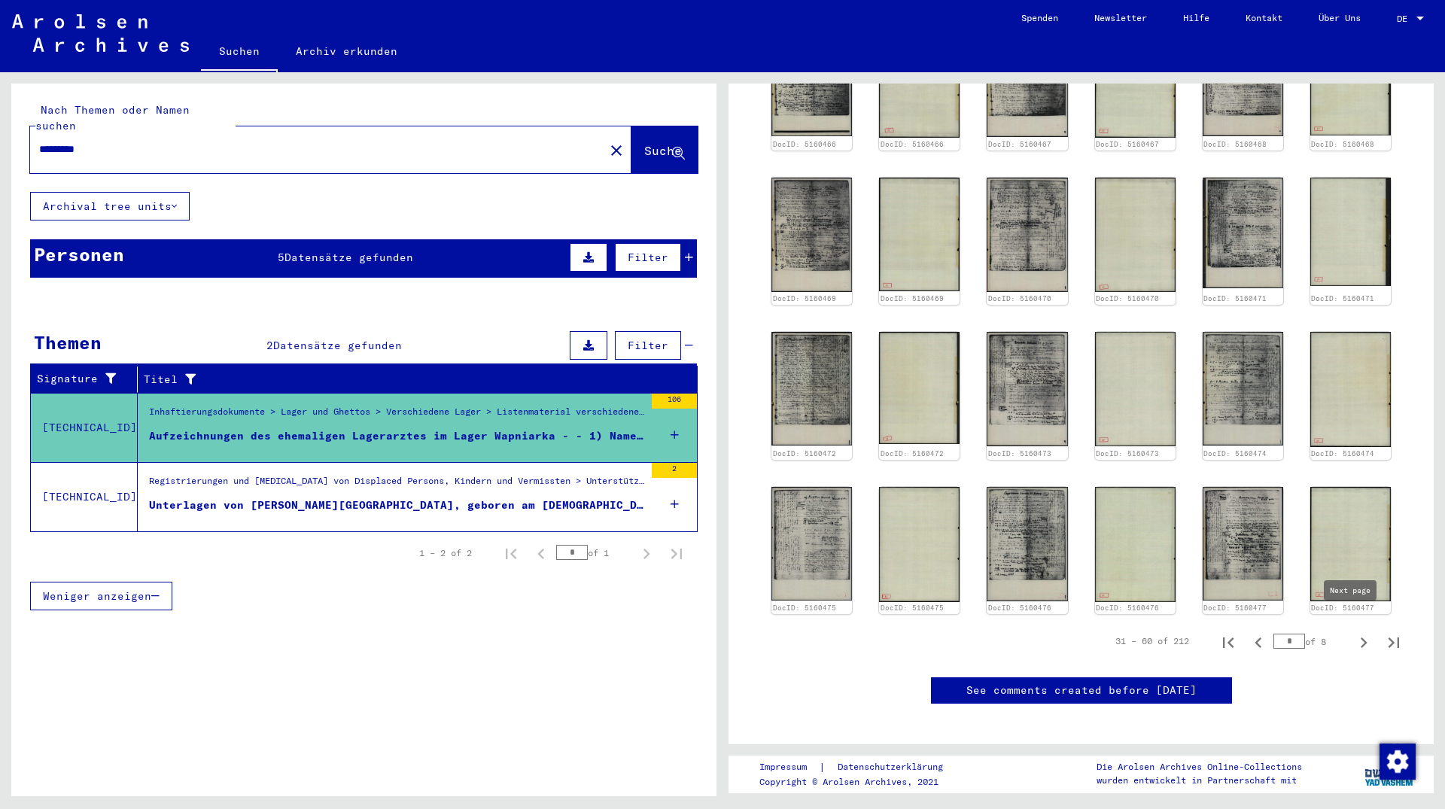
click at [1353, 632] on icon "Next page" at bounding box center [1363, 642] width 21 height 21
type input "*"
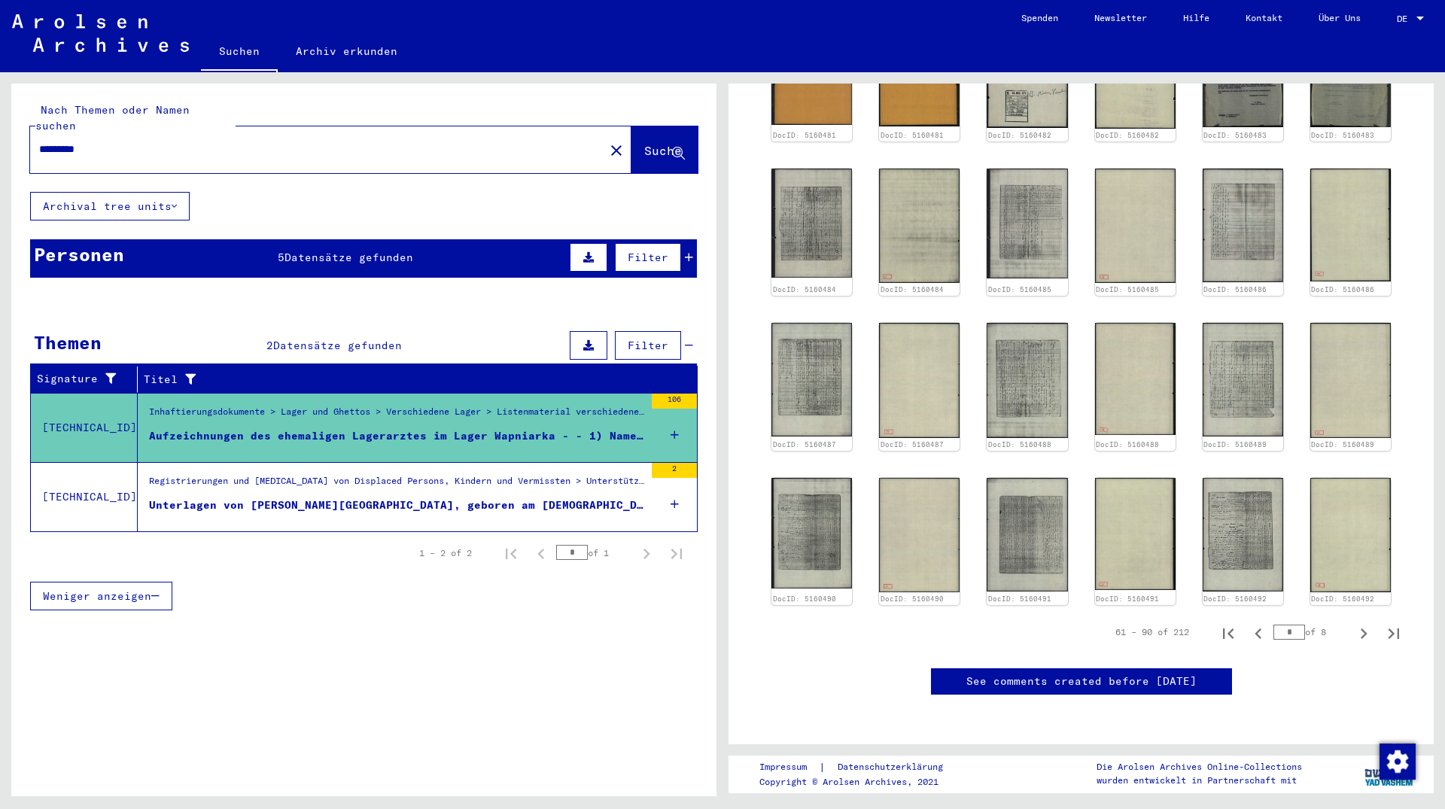
scroll to position [1117, 0]
click at [1353, 623] on icon "Next page" at bounding box center [1363, 633] width 21 height 21
type input "*"
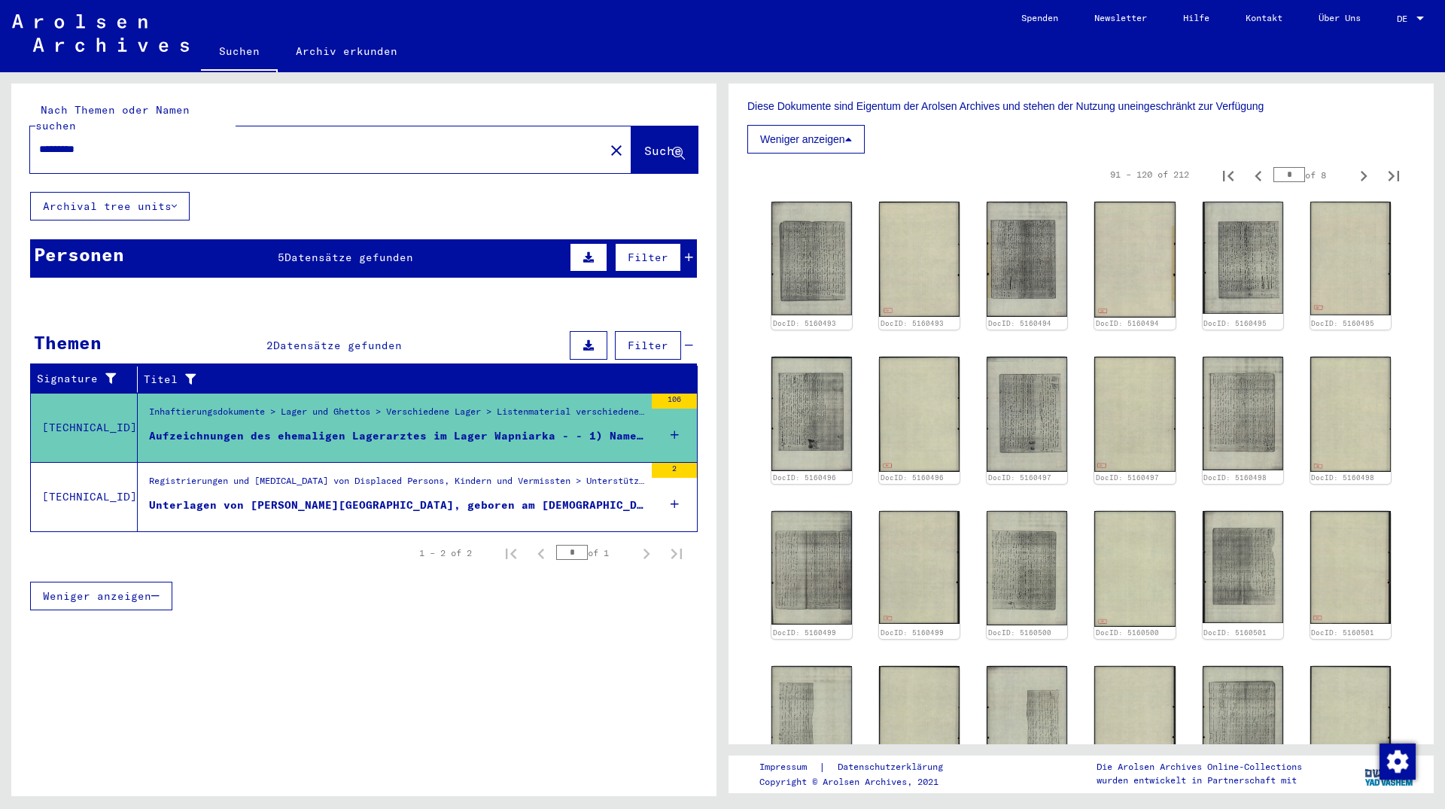
scroll to position [480, 0]
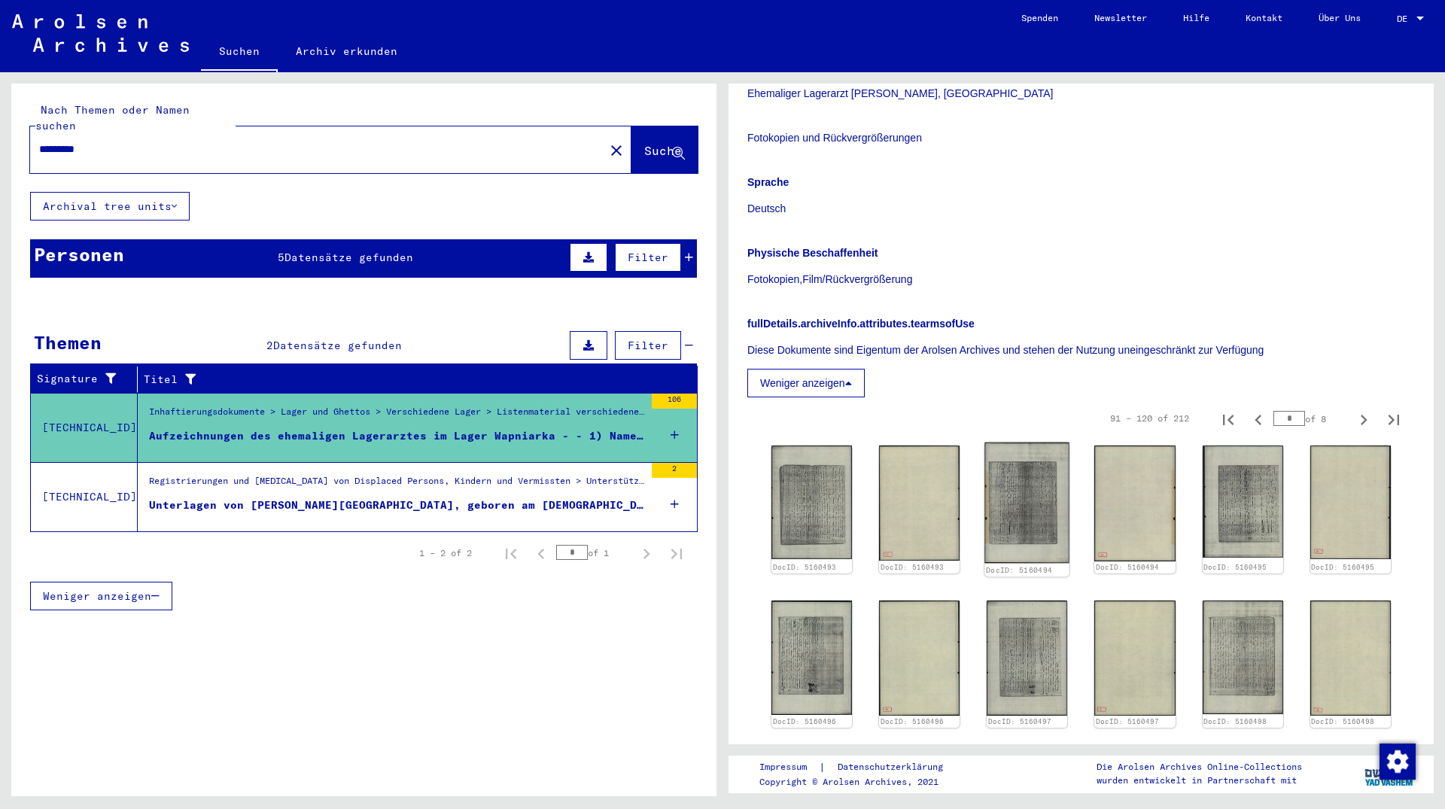
click at [1018, 504] on img at bounding box center [1027, 503] width 85 height 120
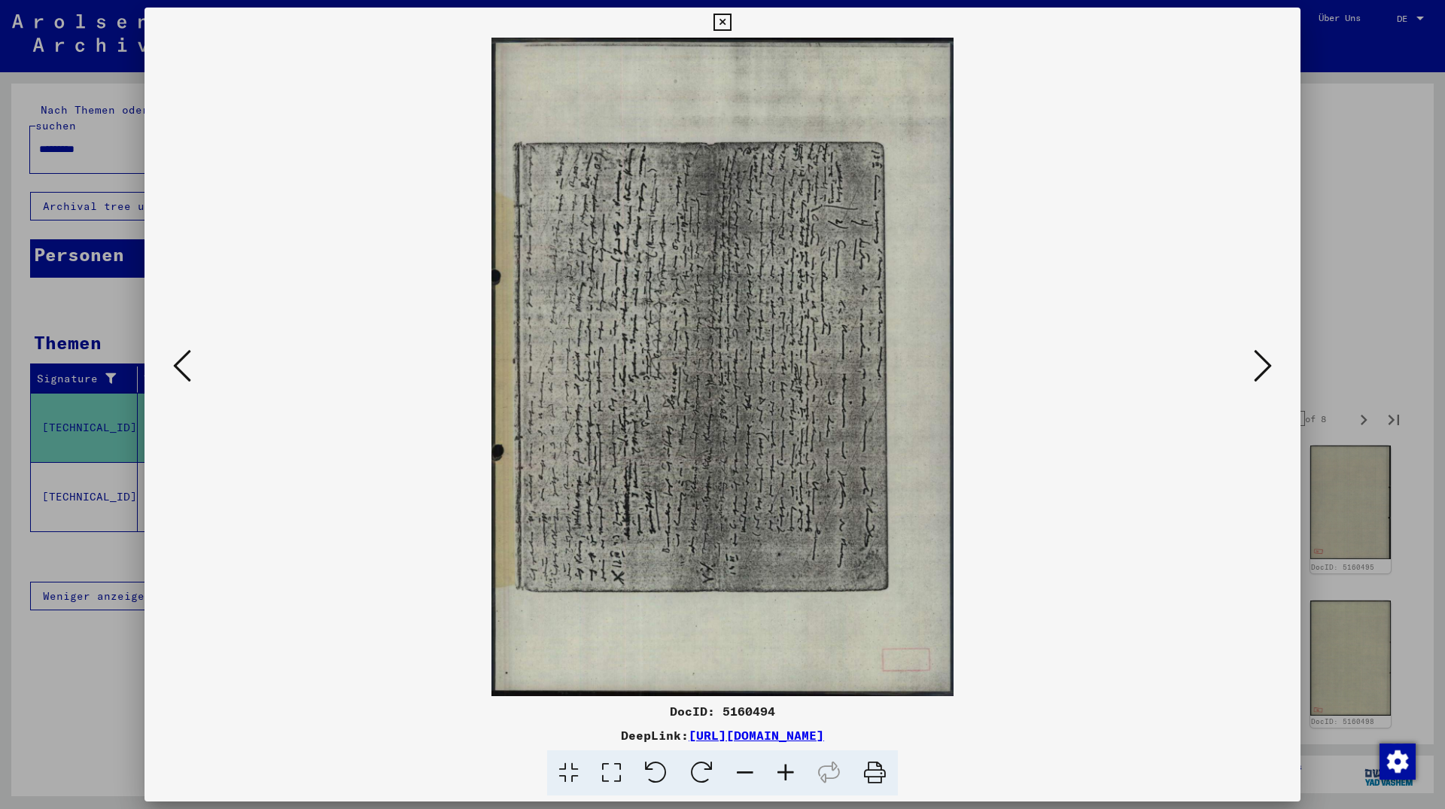
click at [731, 22] on icon at bounding box center [721, 23] width 17 height 18
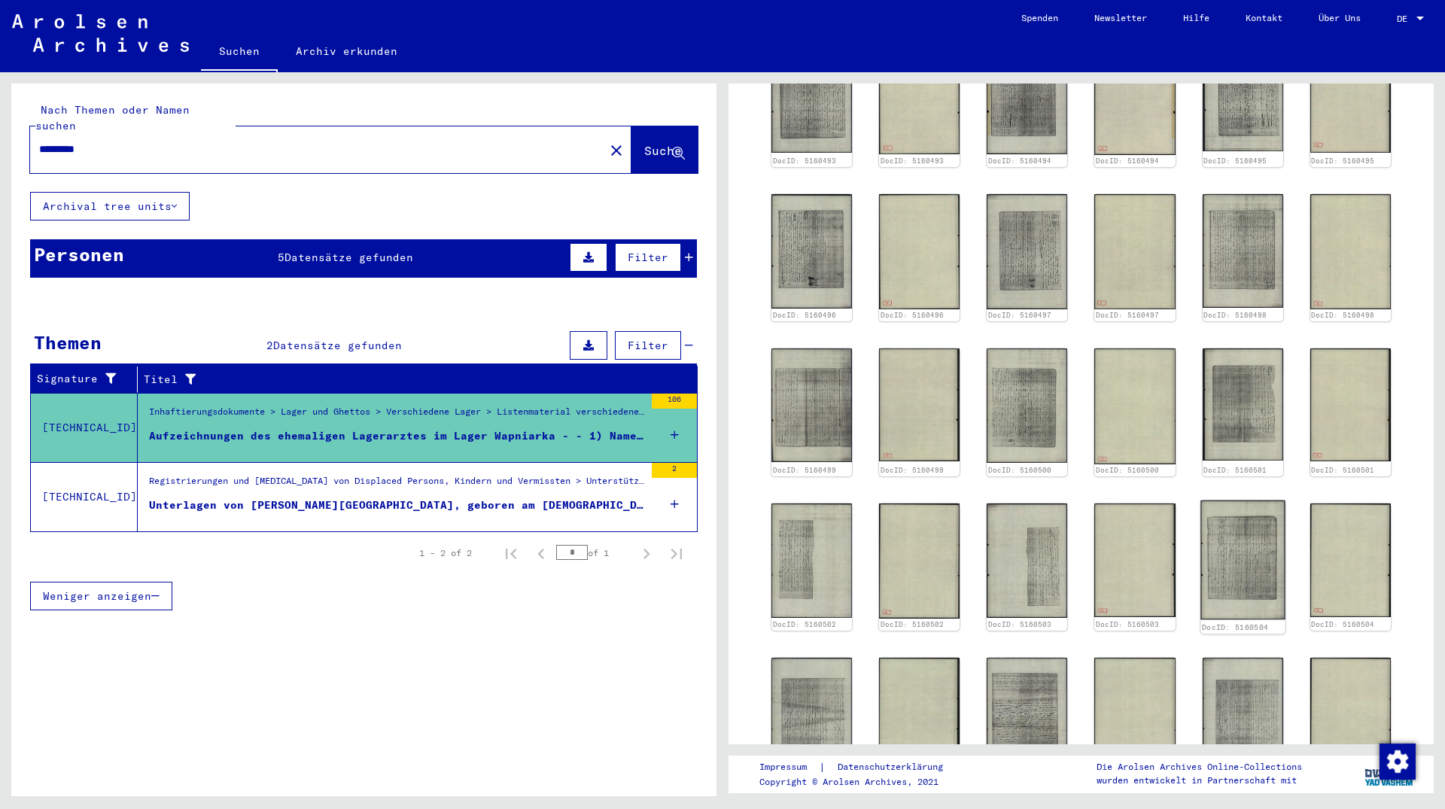
scroll to position [1293, 0]
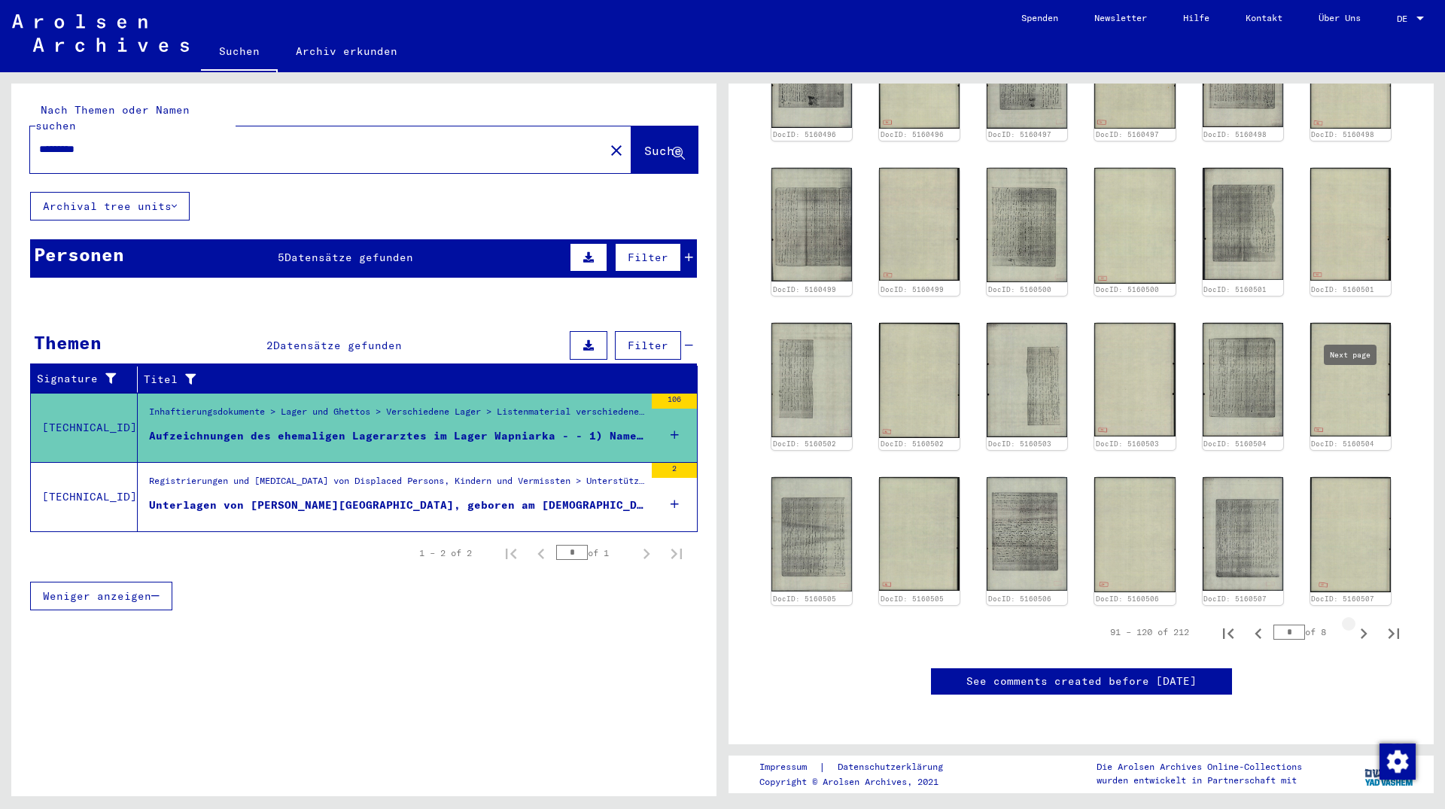
click at [1353, 623] on icon "Next page" at bounding box center [1363, 633] width 21 height 21
type input "*"
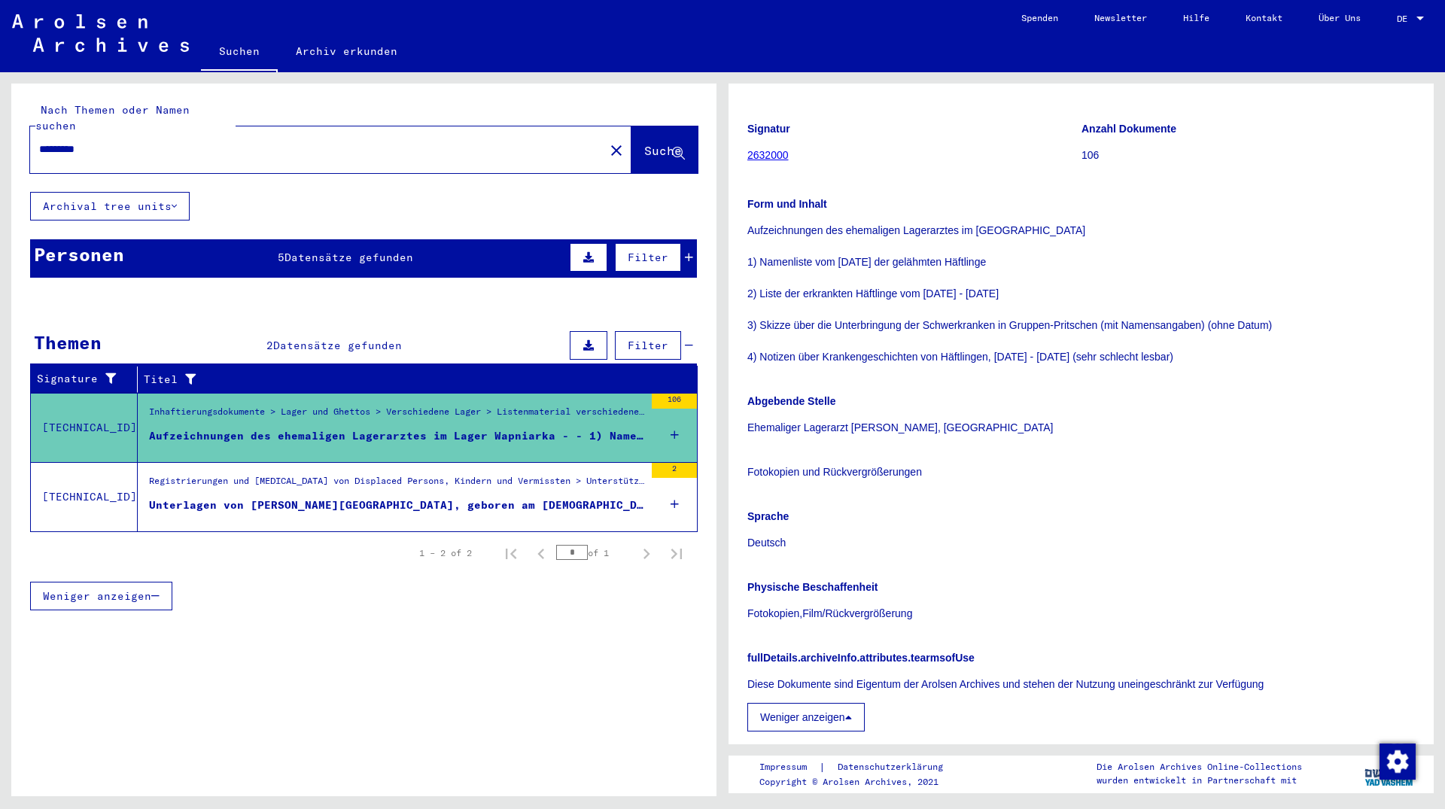
scroll to position [0, 0]
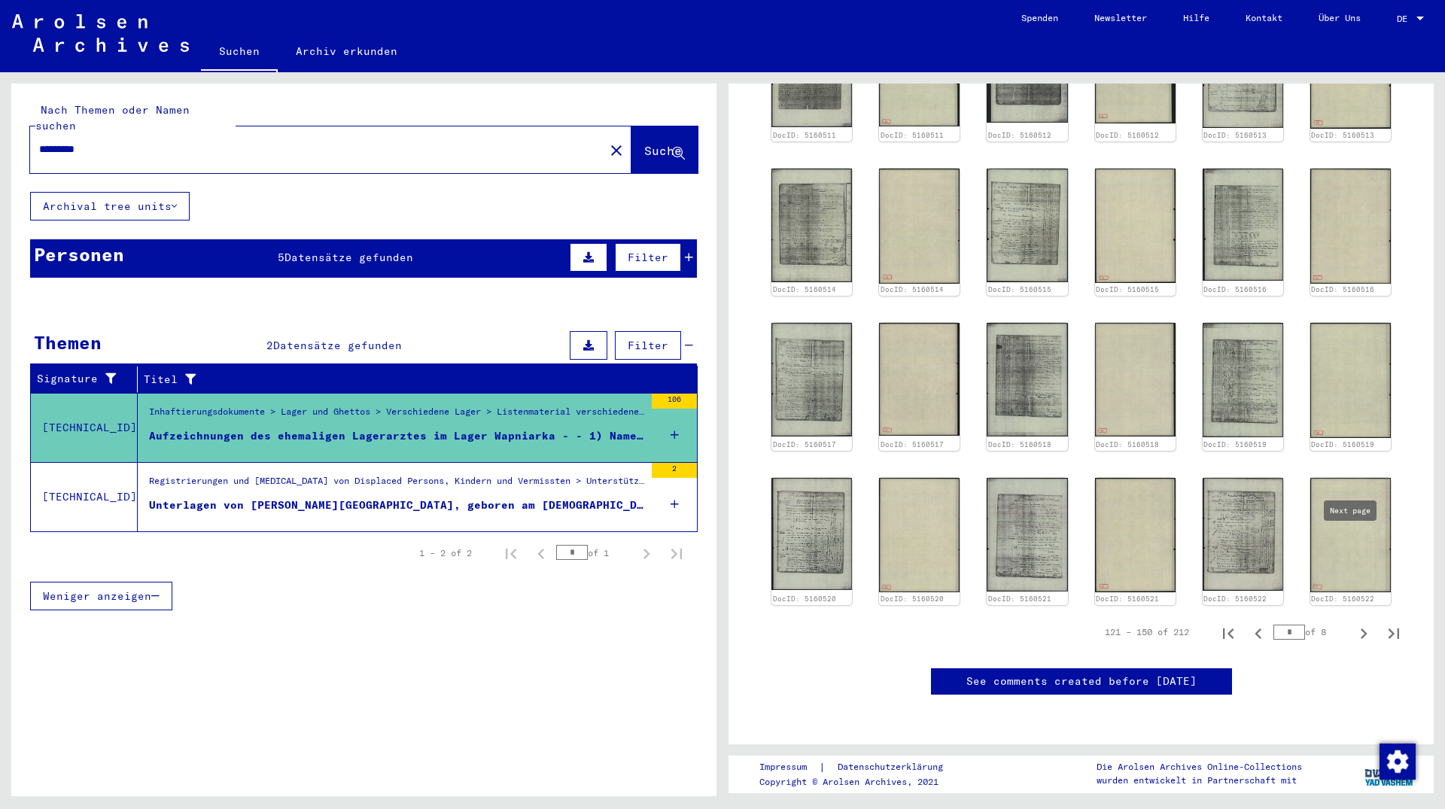
click at [1353, 623] on icon "Next page" at bounding box center [1363, 633] width 21 height 21
type input "*"
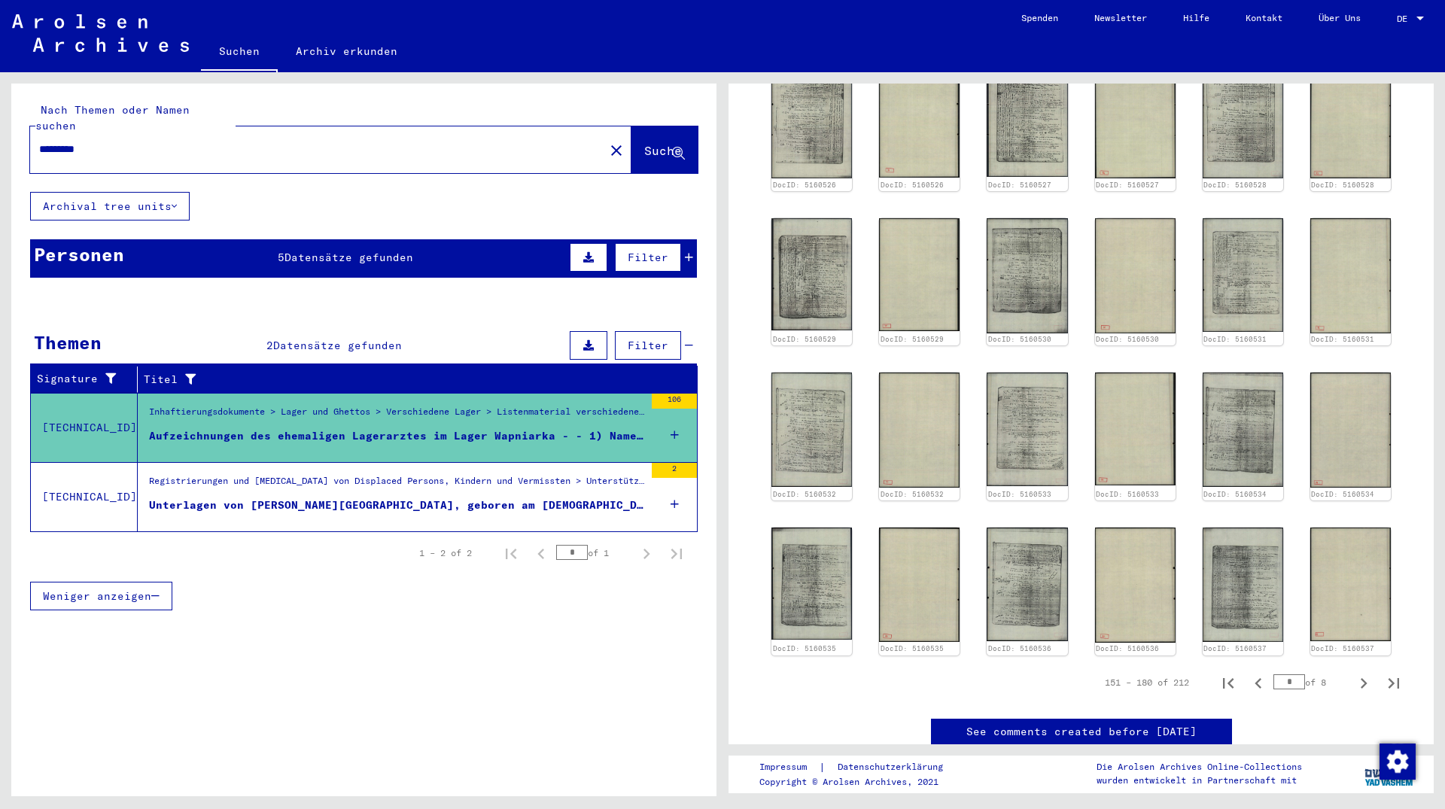
scroll to position [1055, 0]
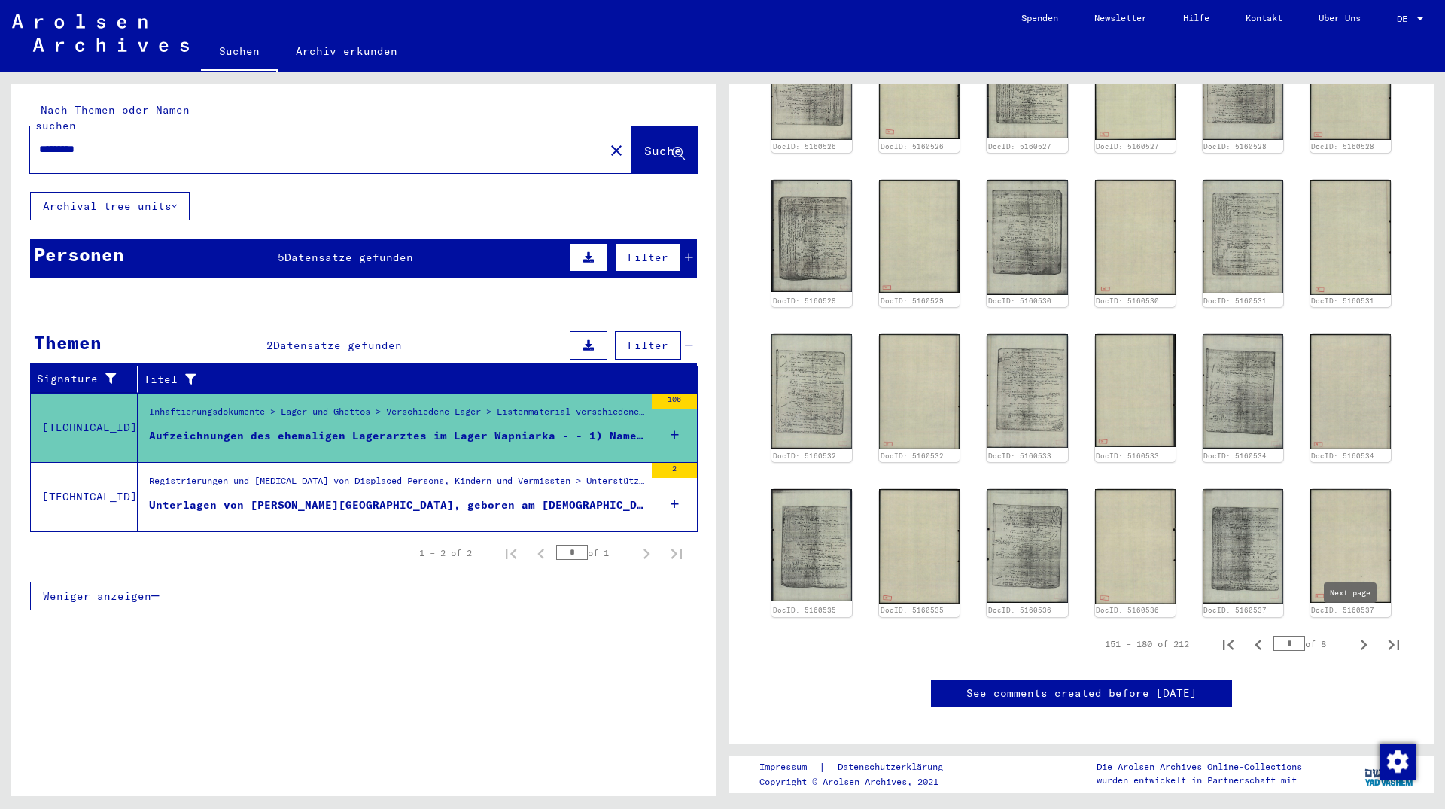
click at [1361, 640] on icon "Next page" at bounding box center [1364, 645] width 7 height 11
type input "*"
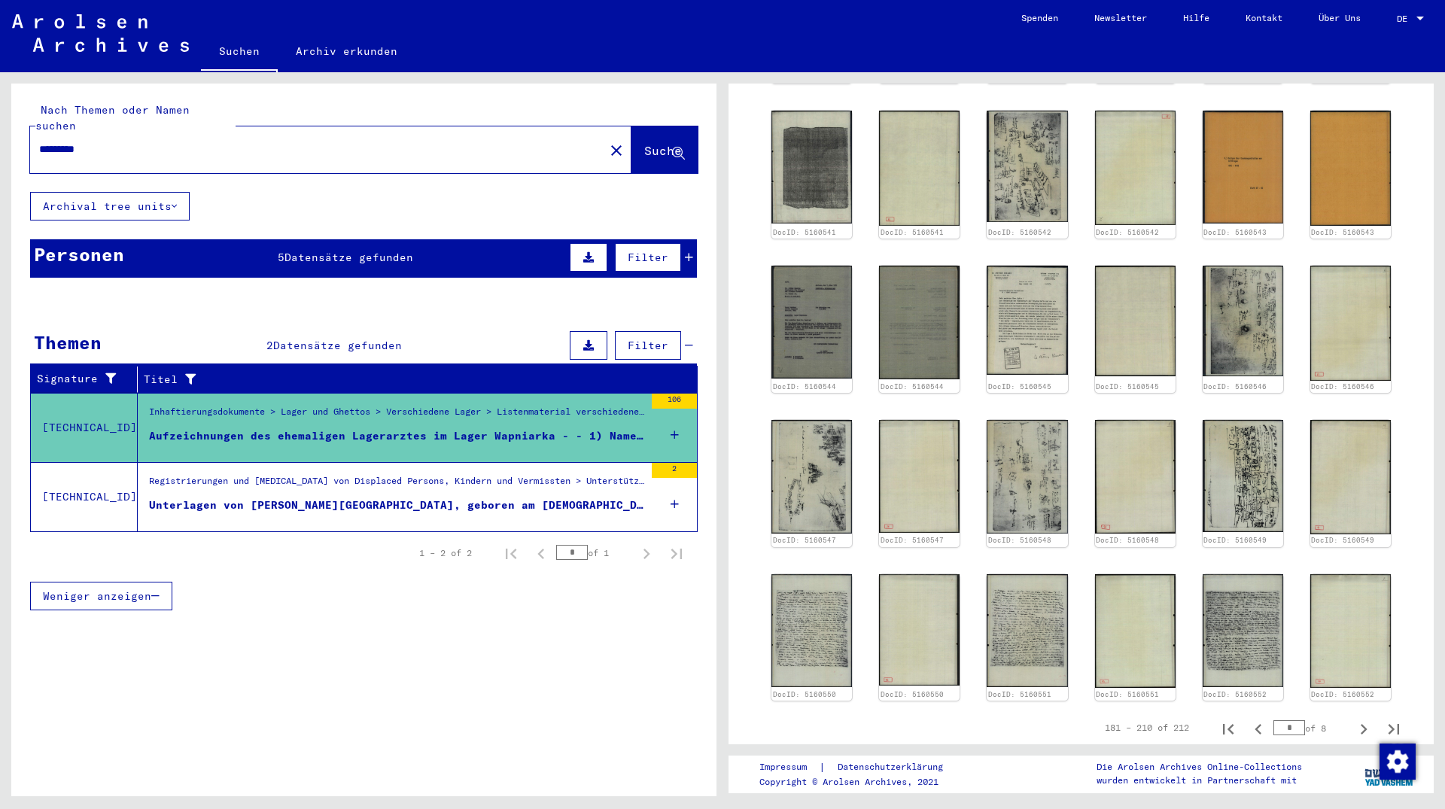
scroll to position [564, 0]
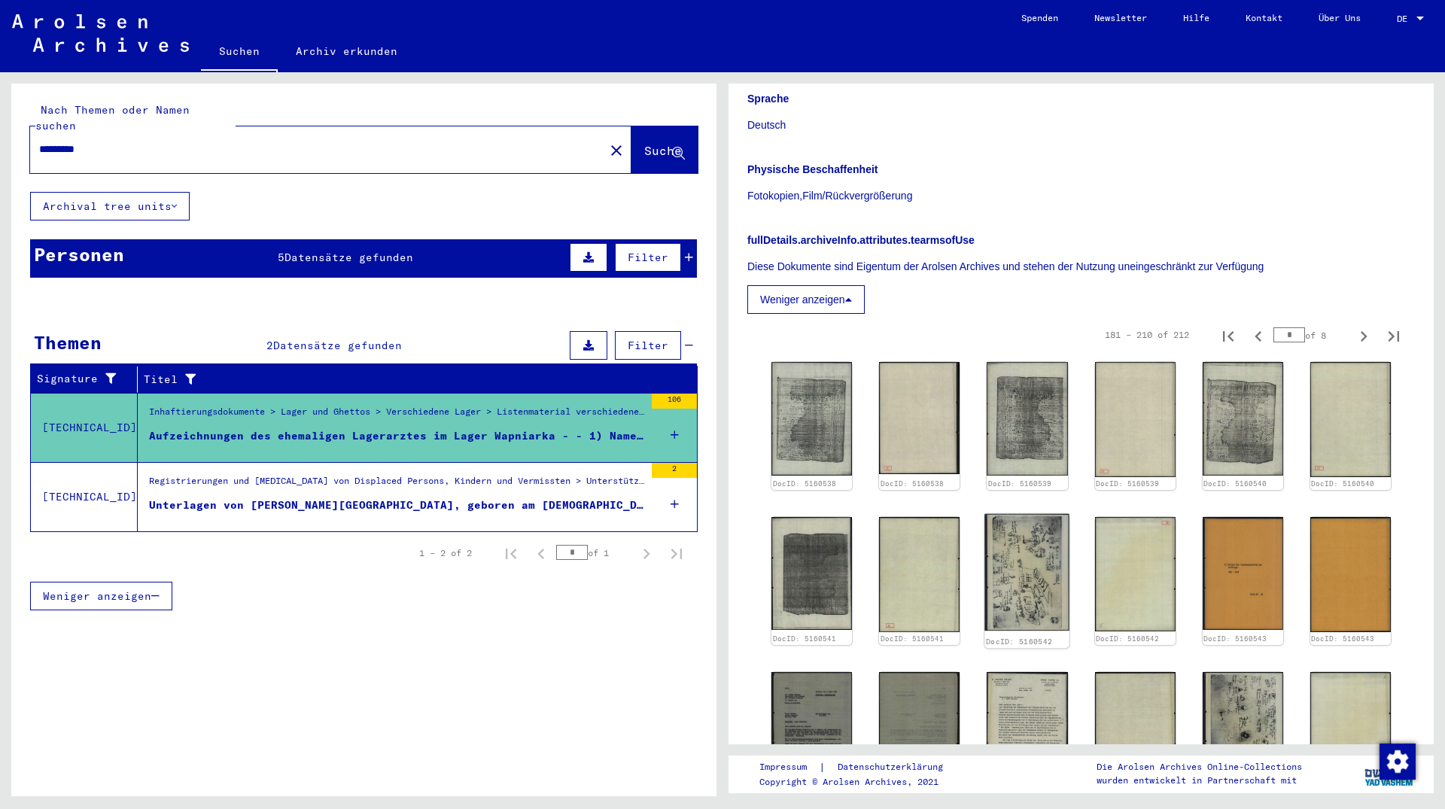
click at [1024, 569] on img at bounding box center [1027, 572] width 85 height 117
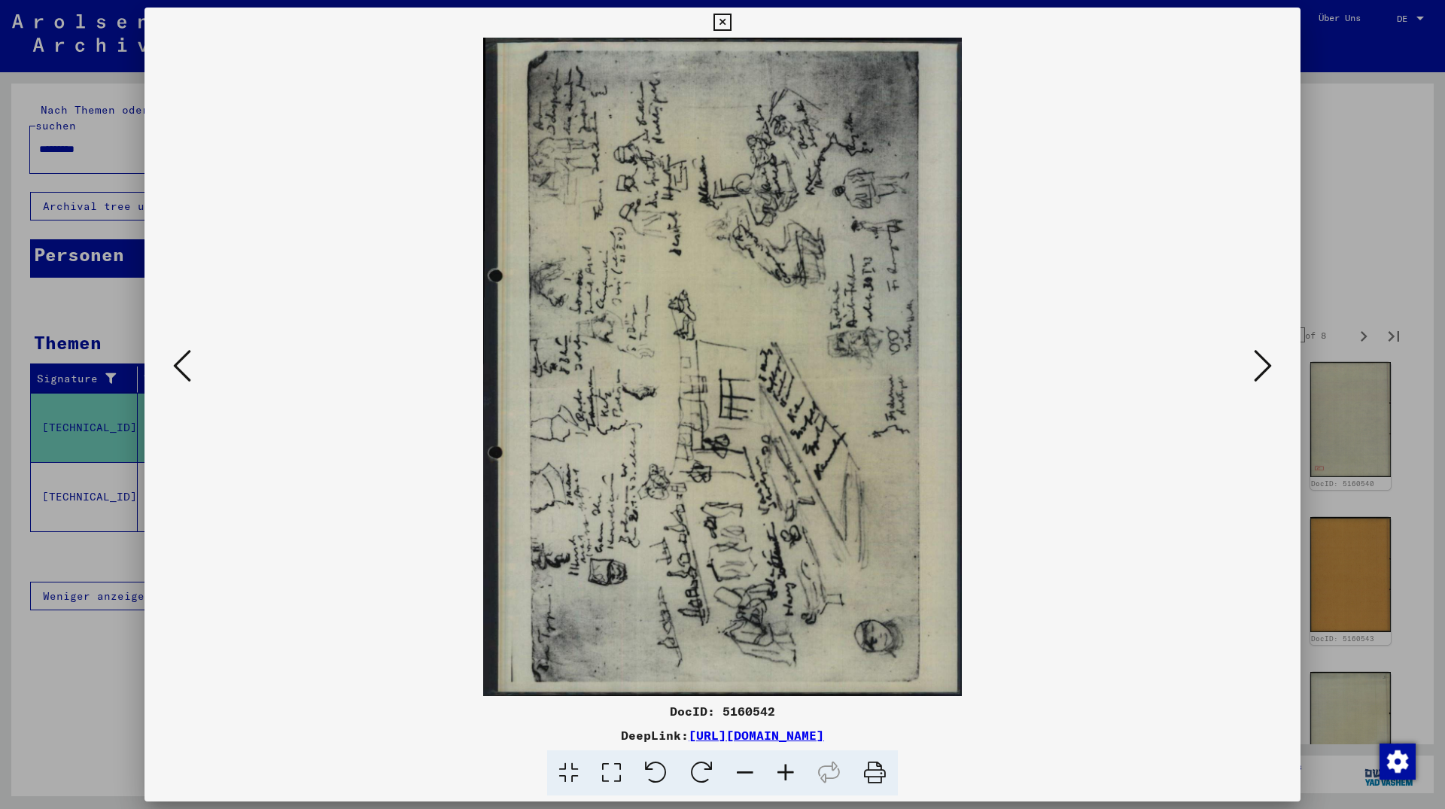
click at [713, 770] on icon at bounding box center [702, 773] width 46 height 46
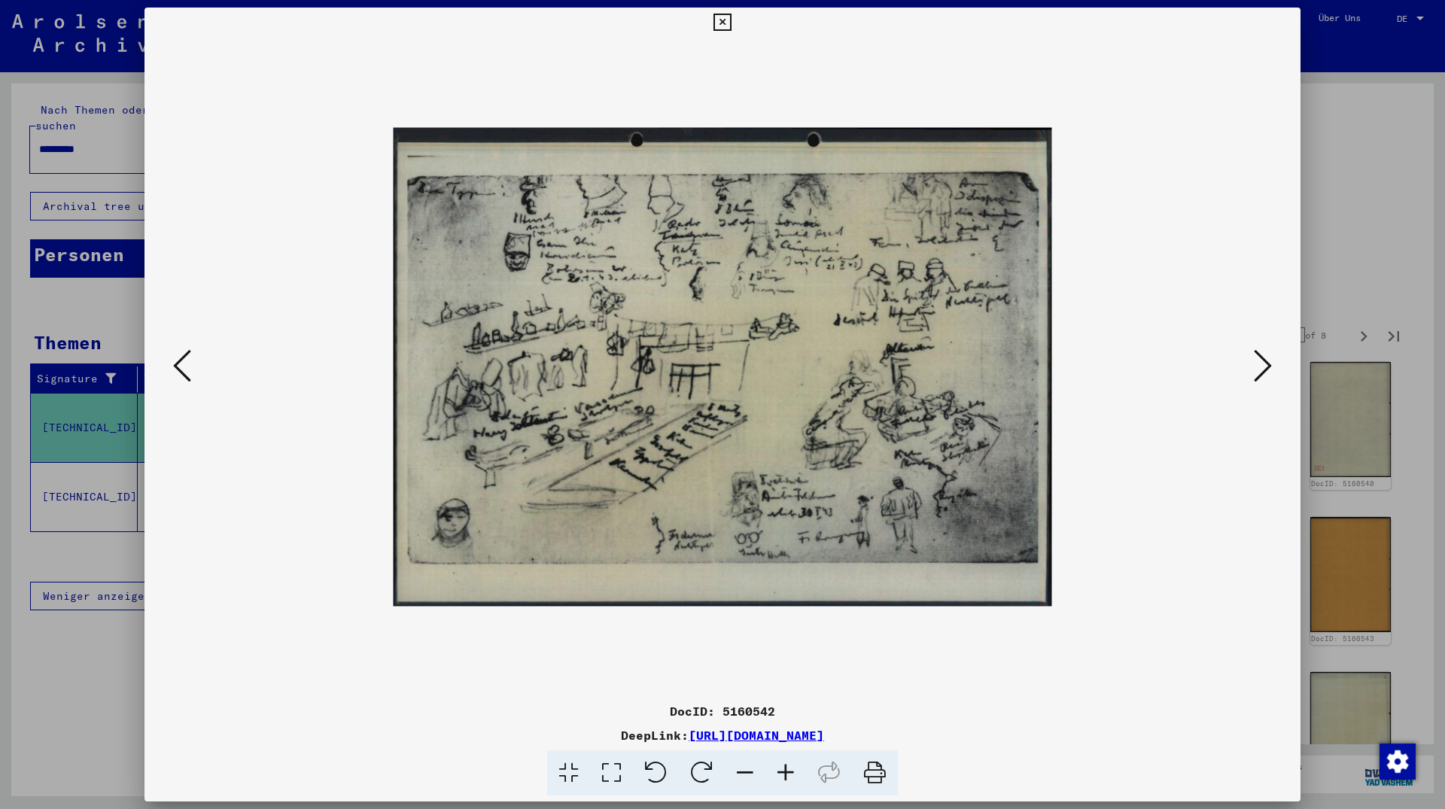
click at [1263, 355] on icon at bounding box center [1263, 366] width 18 height 36
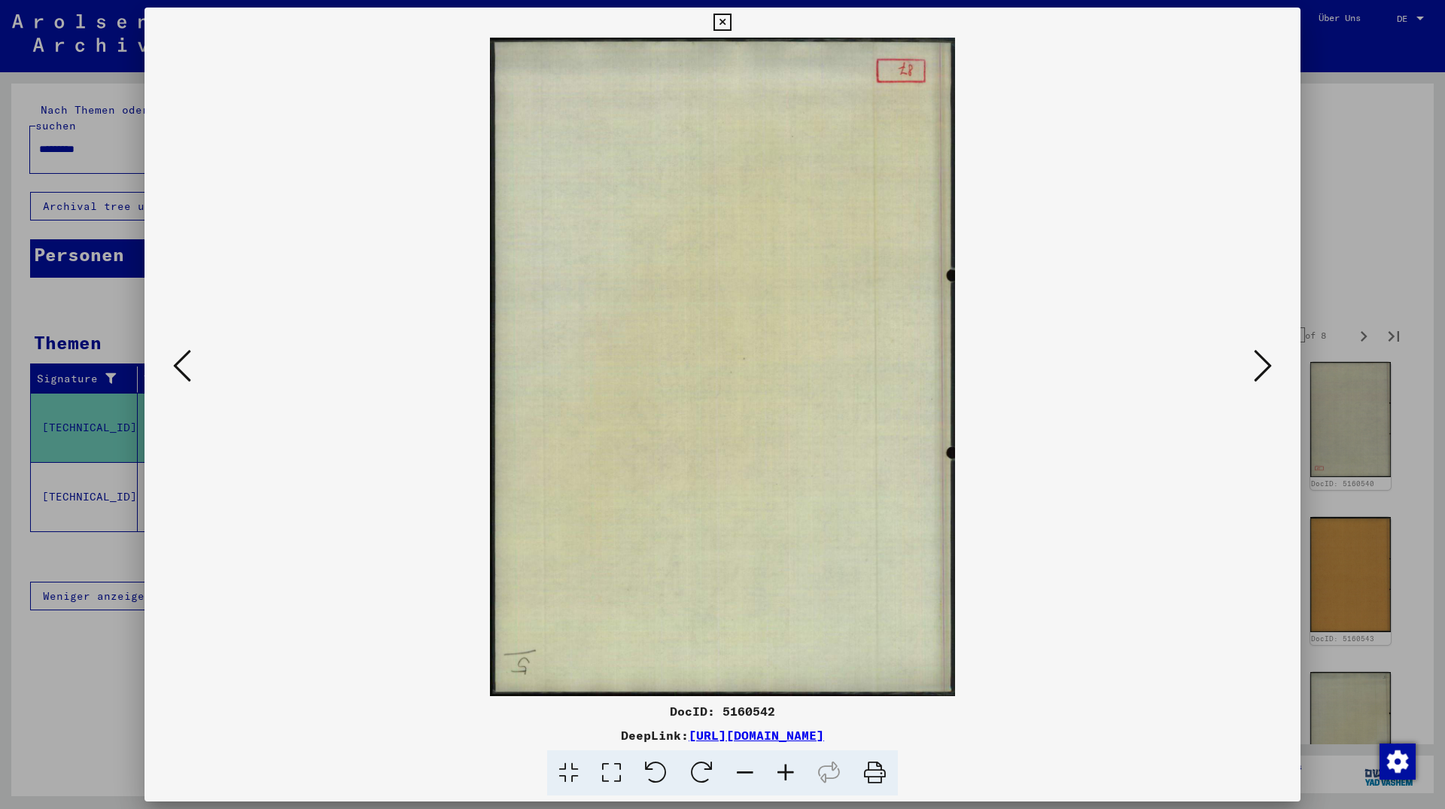
click at [731, 24] on icon at bounding box center [721, 23] width 17 height 18
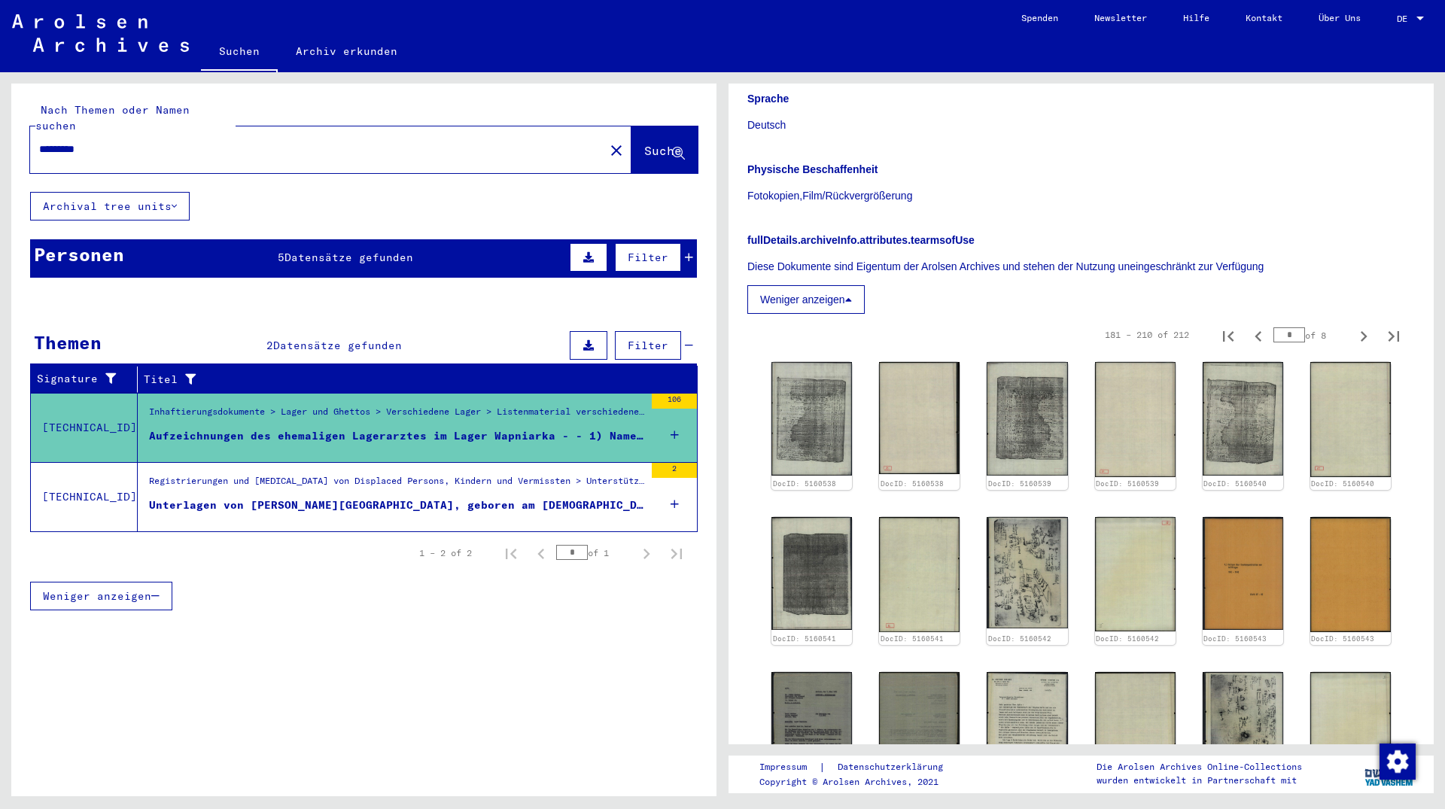
scroll to position [970, 0]
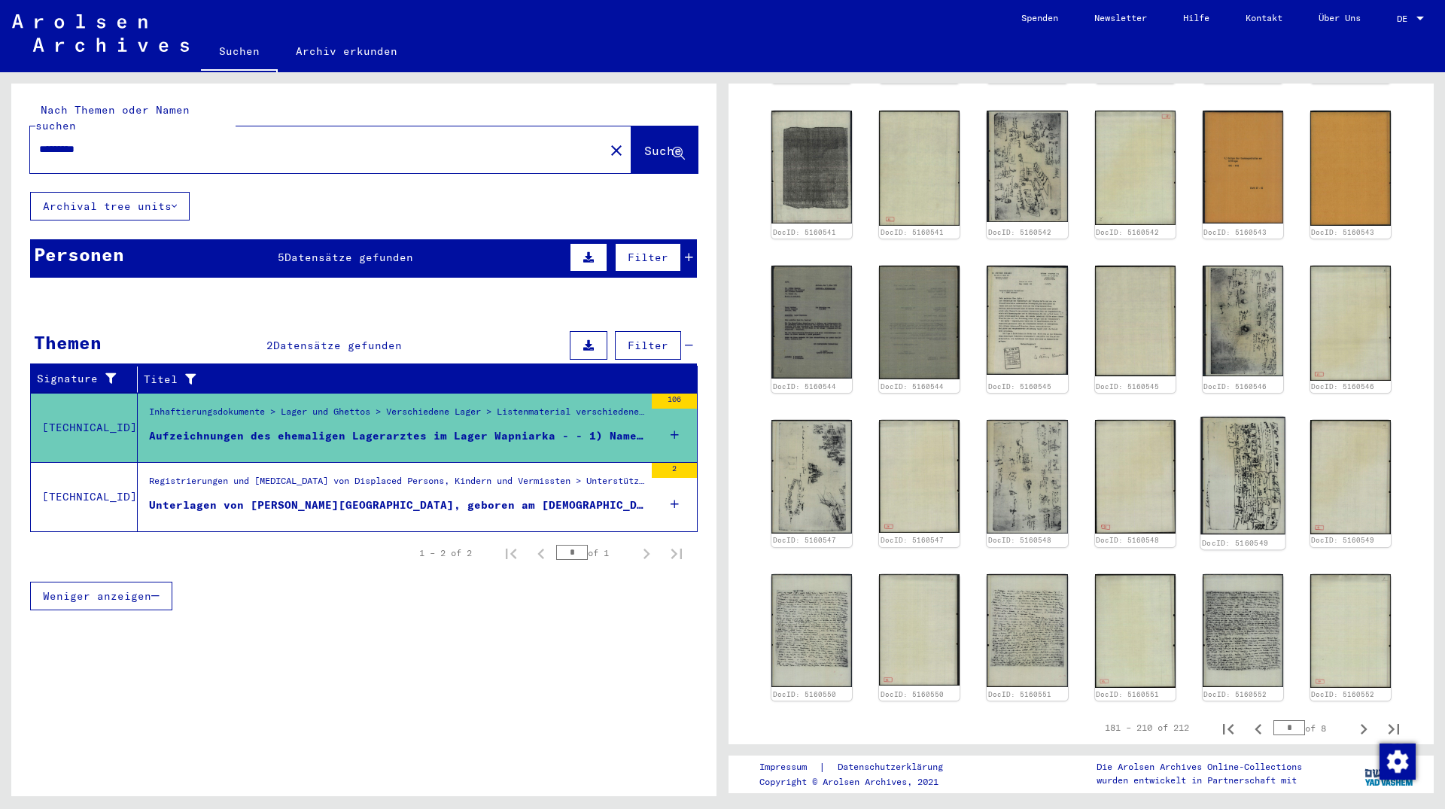
click at [1267, 464] on img at bounding box center [1242, 476] width 85 height 118
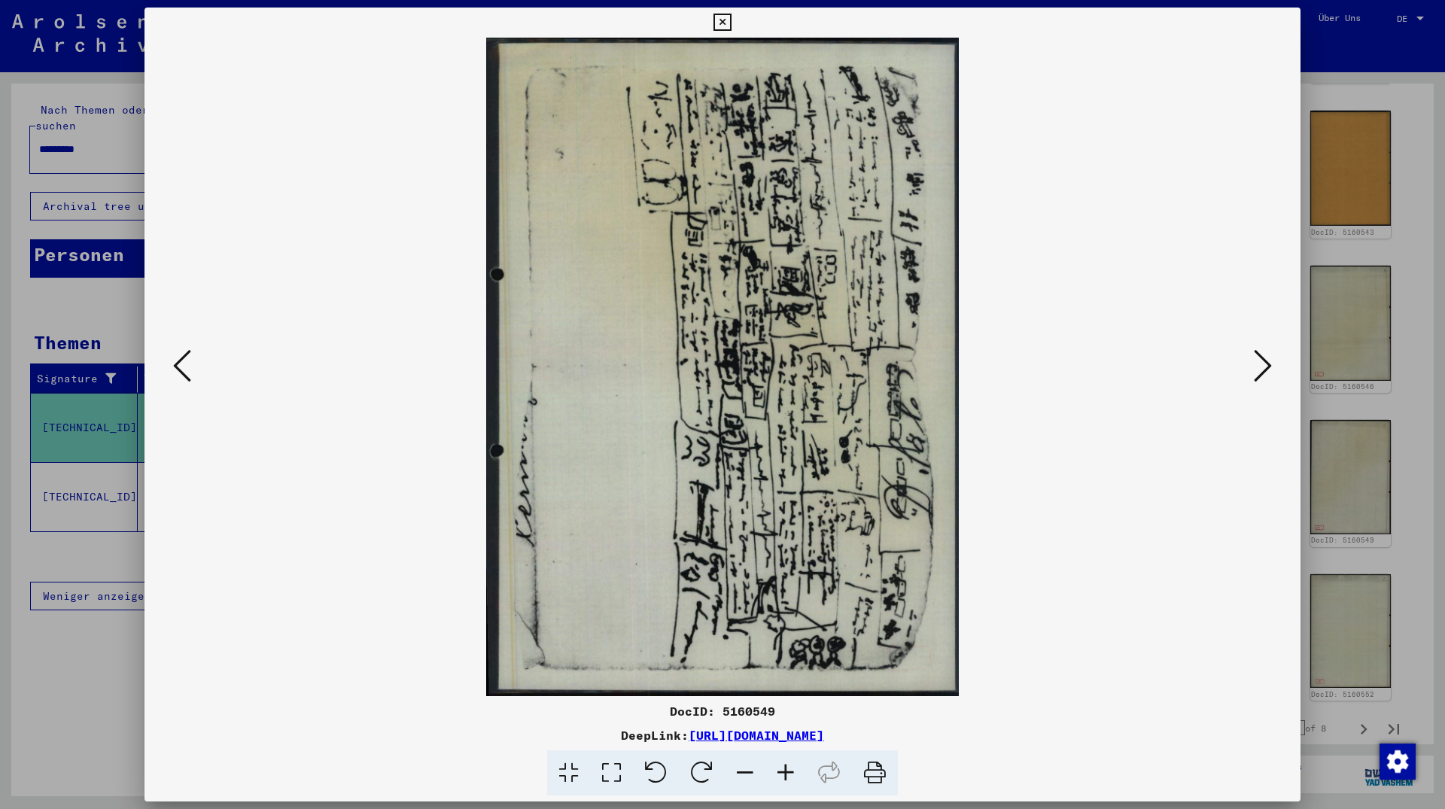
click at [731, 26] on icon at bounding box center [721, 23] width 17 height 18
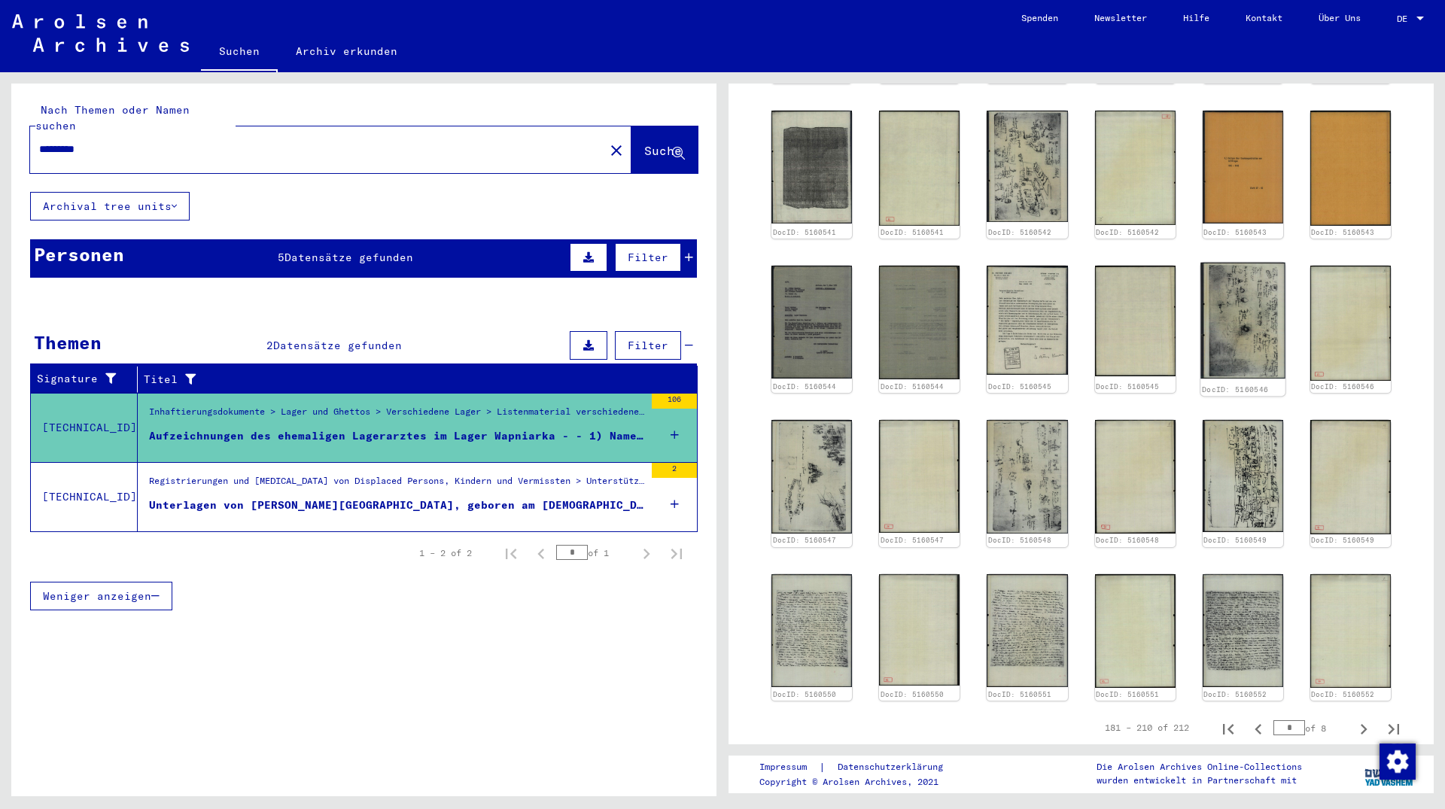
click at [1236, 327] on img at bounding box center [1242, 321] width 85 height 117
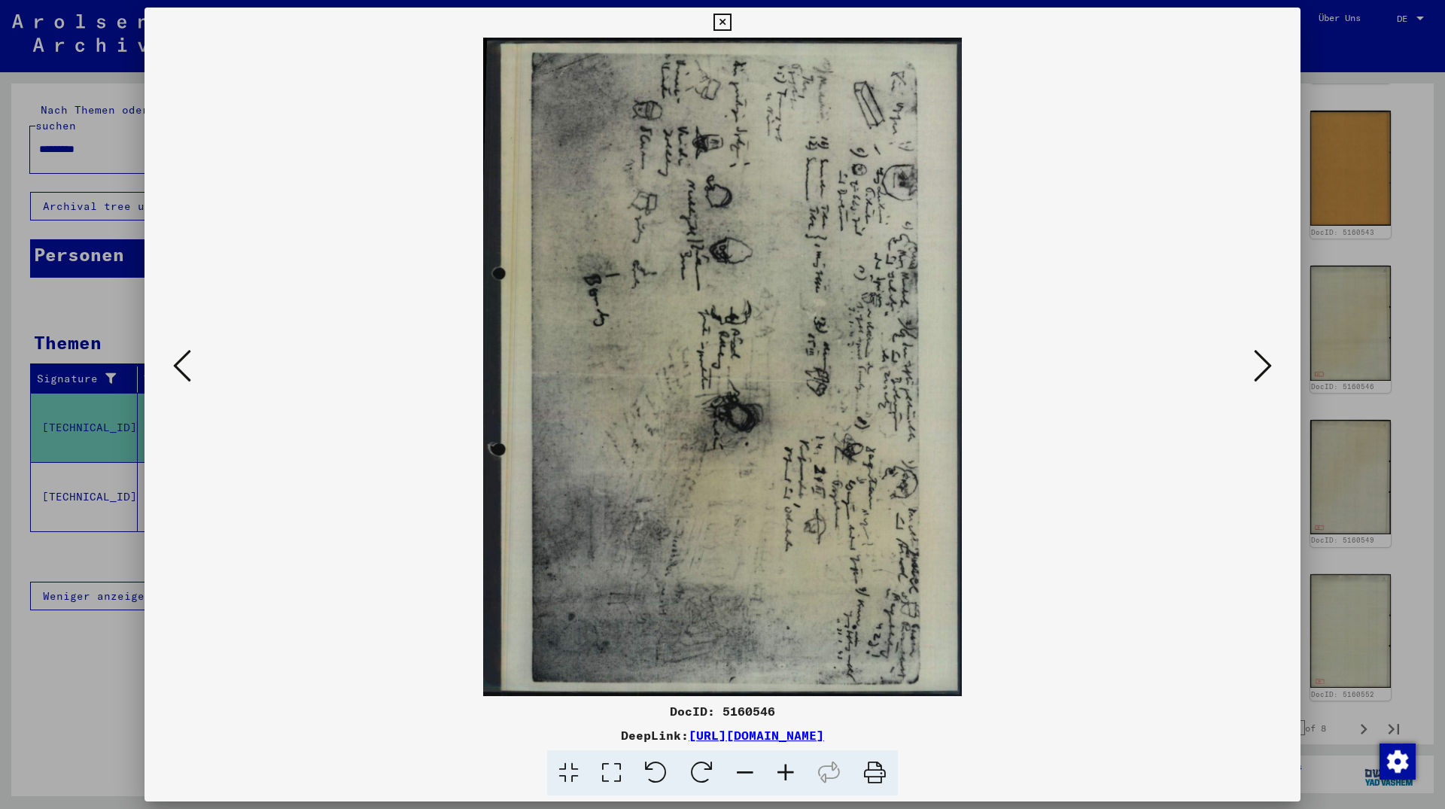
click at [731, 23] on icon at bounding box center [721, 23] width 17 height 18
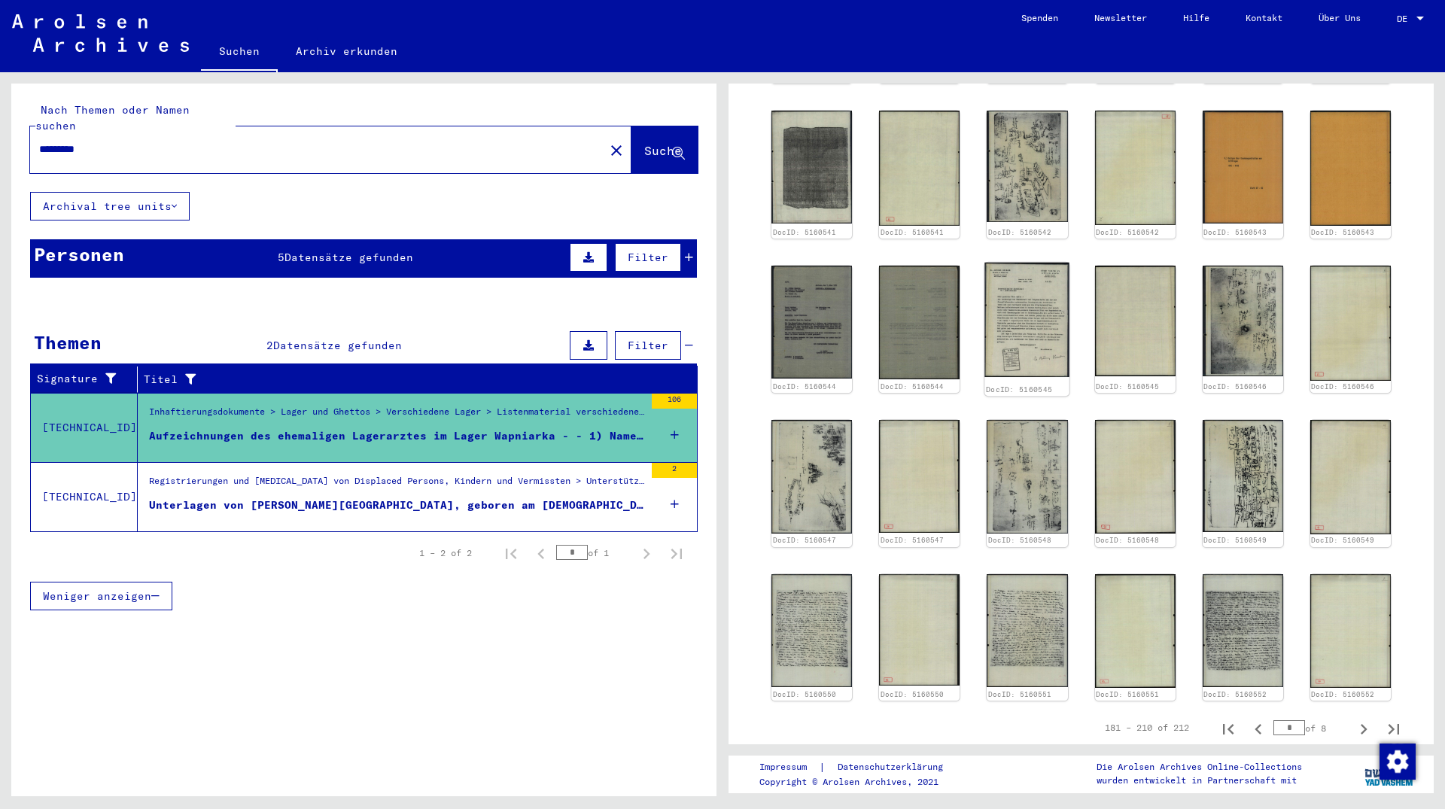
click at [1021, 303] on img at bounding box center [1027, 320] width 85 height 114
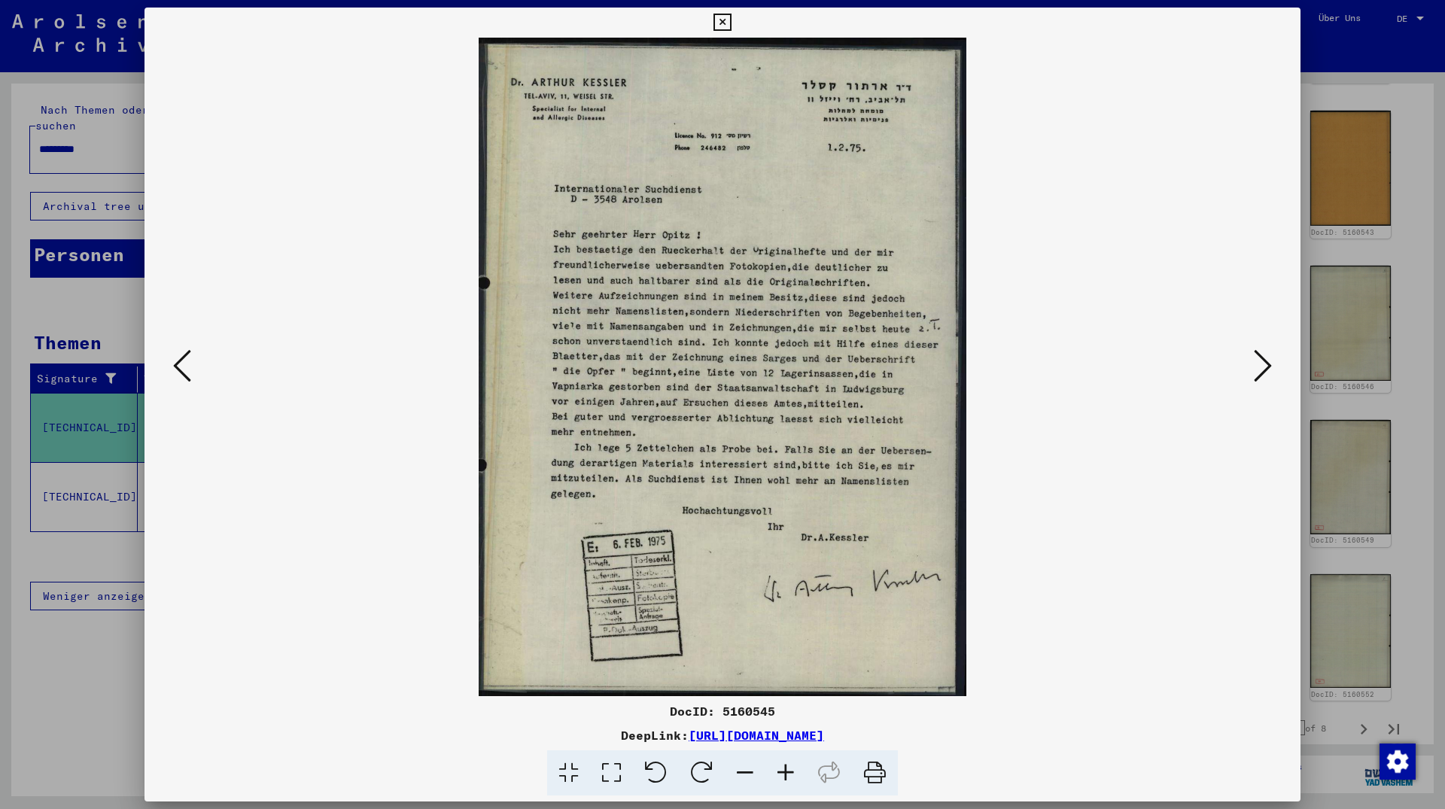
click at [731, 20] on icon at bounding box center [721, 23] width 17 height 18
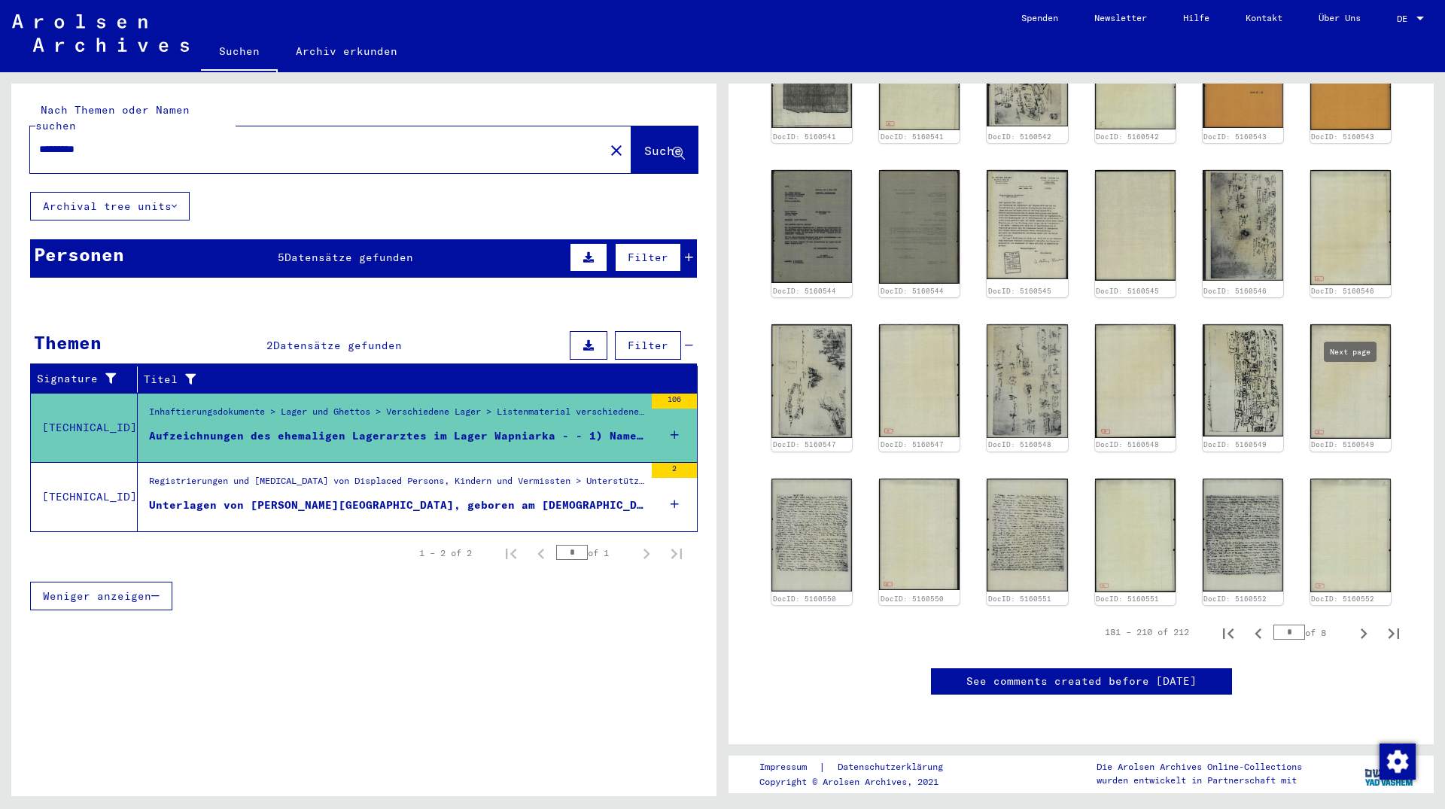
click at [1353, 623] on icon "Next page" at bounding box center [1363, 633] width 21 height 21
type input "*"
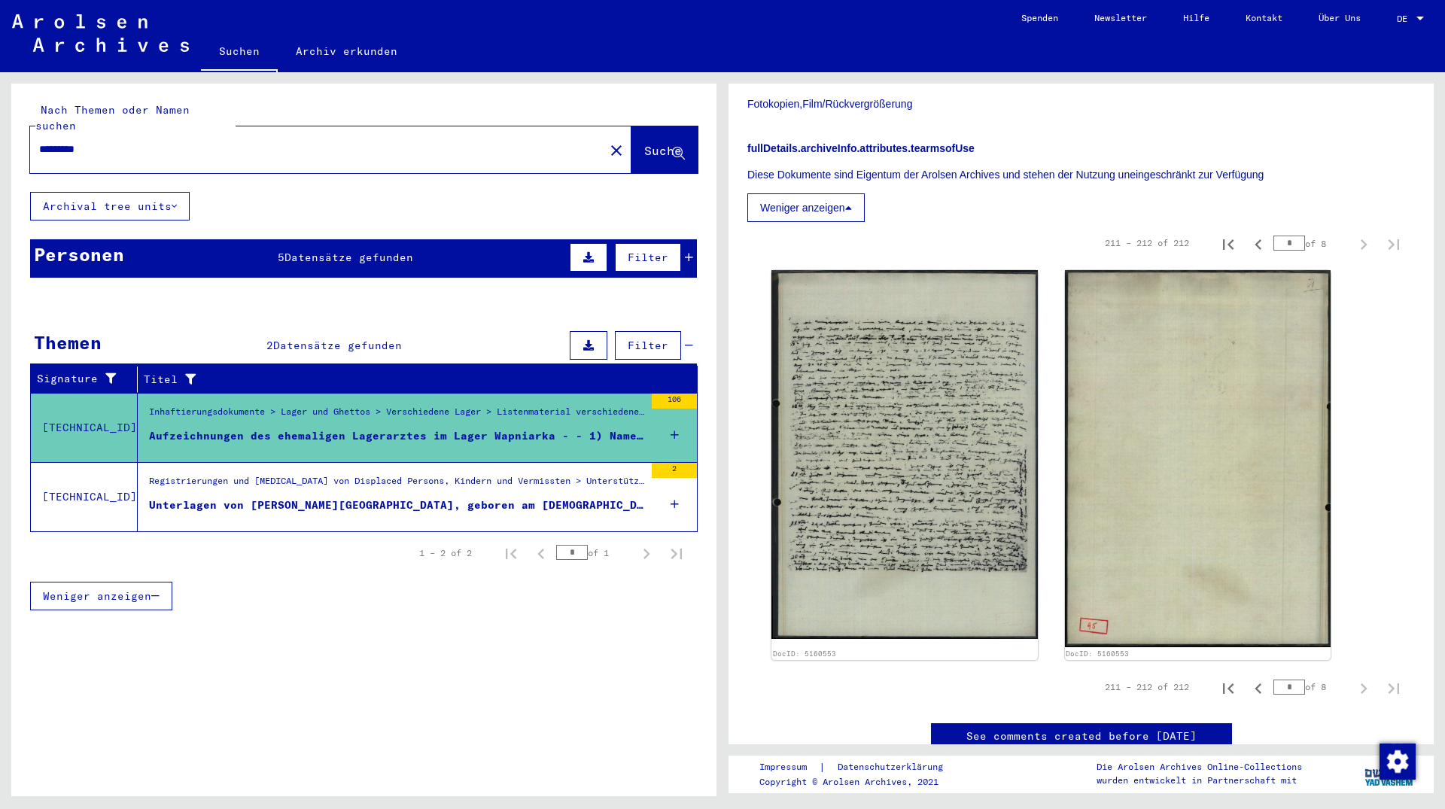
scroll to position [730, 0]
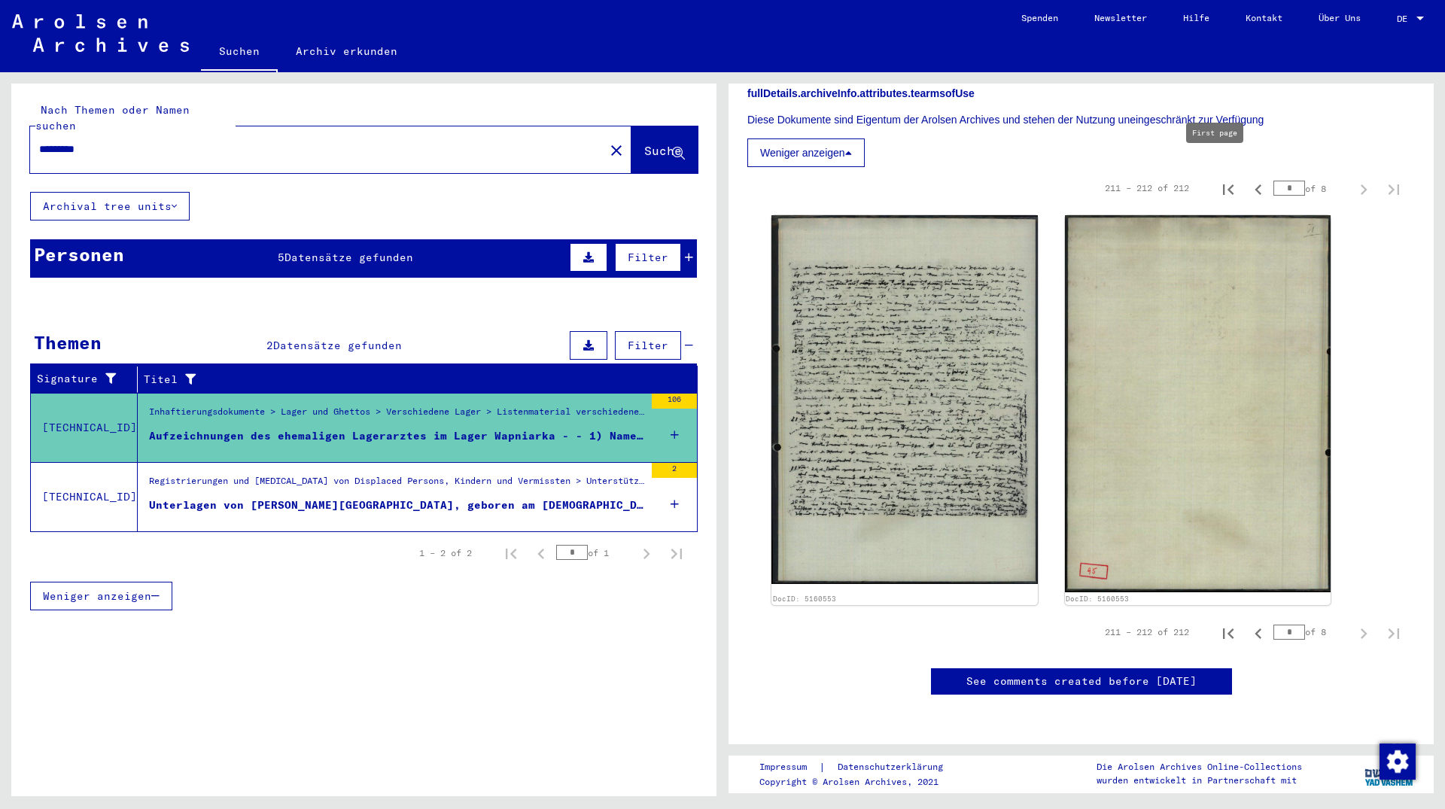
click at [1223, 184] on icon "First page" at bounding box center [1228, 189] width 11 height 11
type input "*"
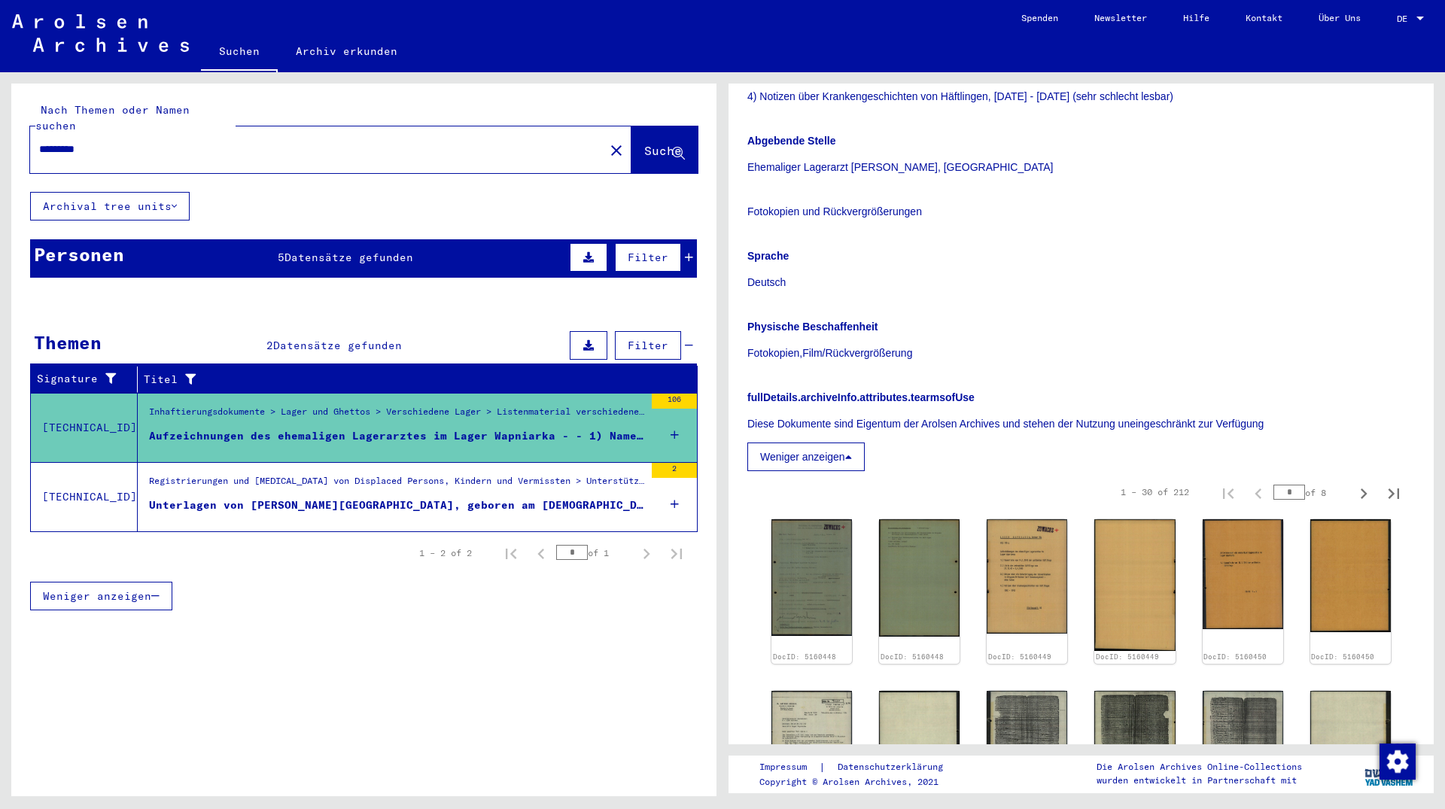
scroll to position [0, 0]
